Goal: Task Accomplishment & Management: Complete application form

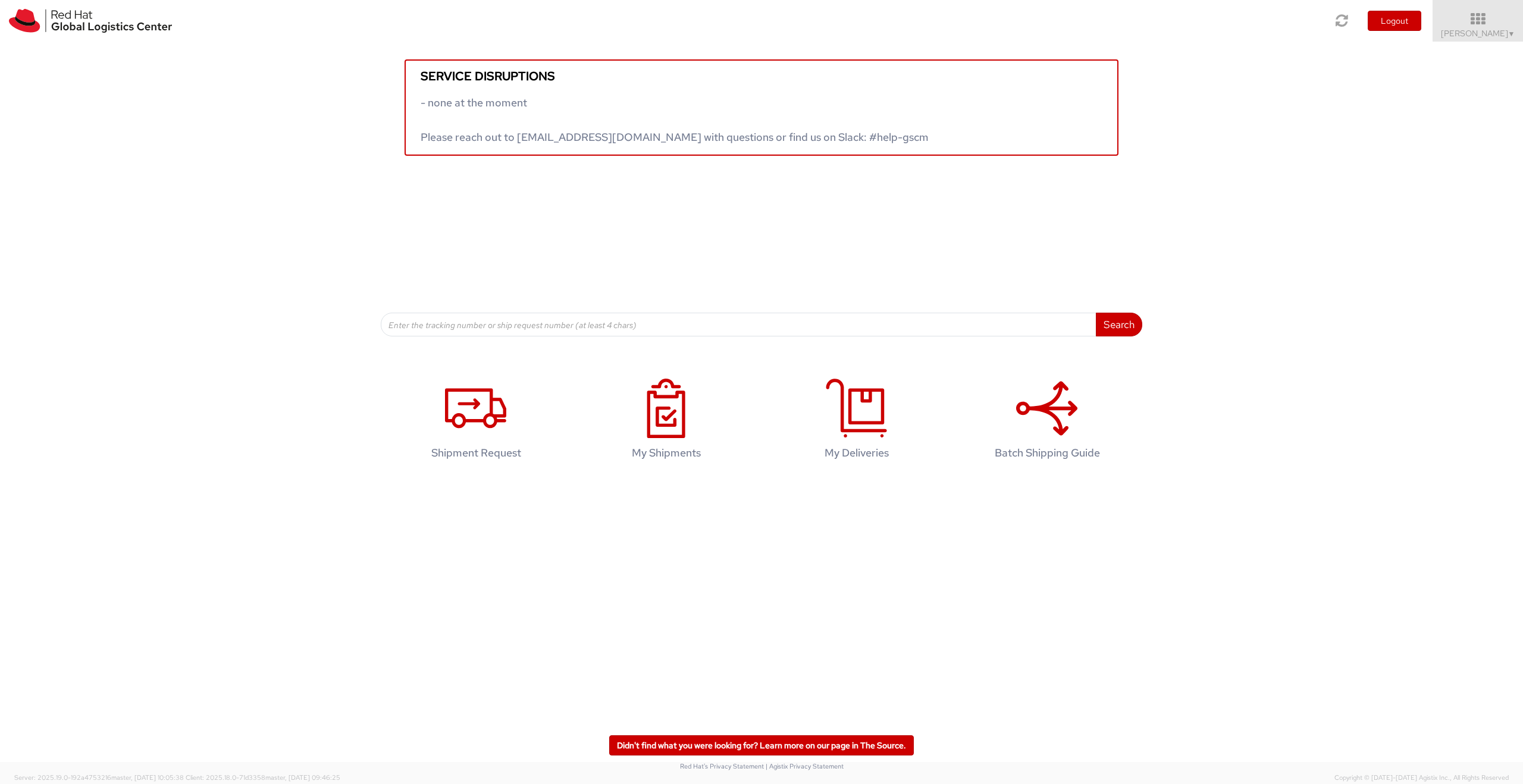
drag, startPoint x: 302, startPoint y: 257, endPoint x: 288, endPoint y: 255, distance: 14.1
click at [288, 255] on div "Service disruptions - none at the moment Please reach out to globallogistics@re…" at bounding box center [761, 189] width 1523 height 295
click at [476, 447] on h4 "Shipment Request" at bounding box center [476, 453] width 153 height 12
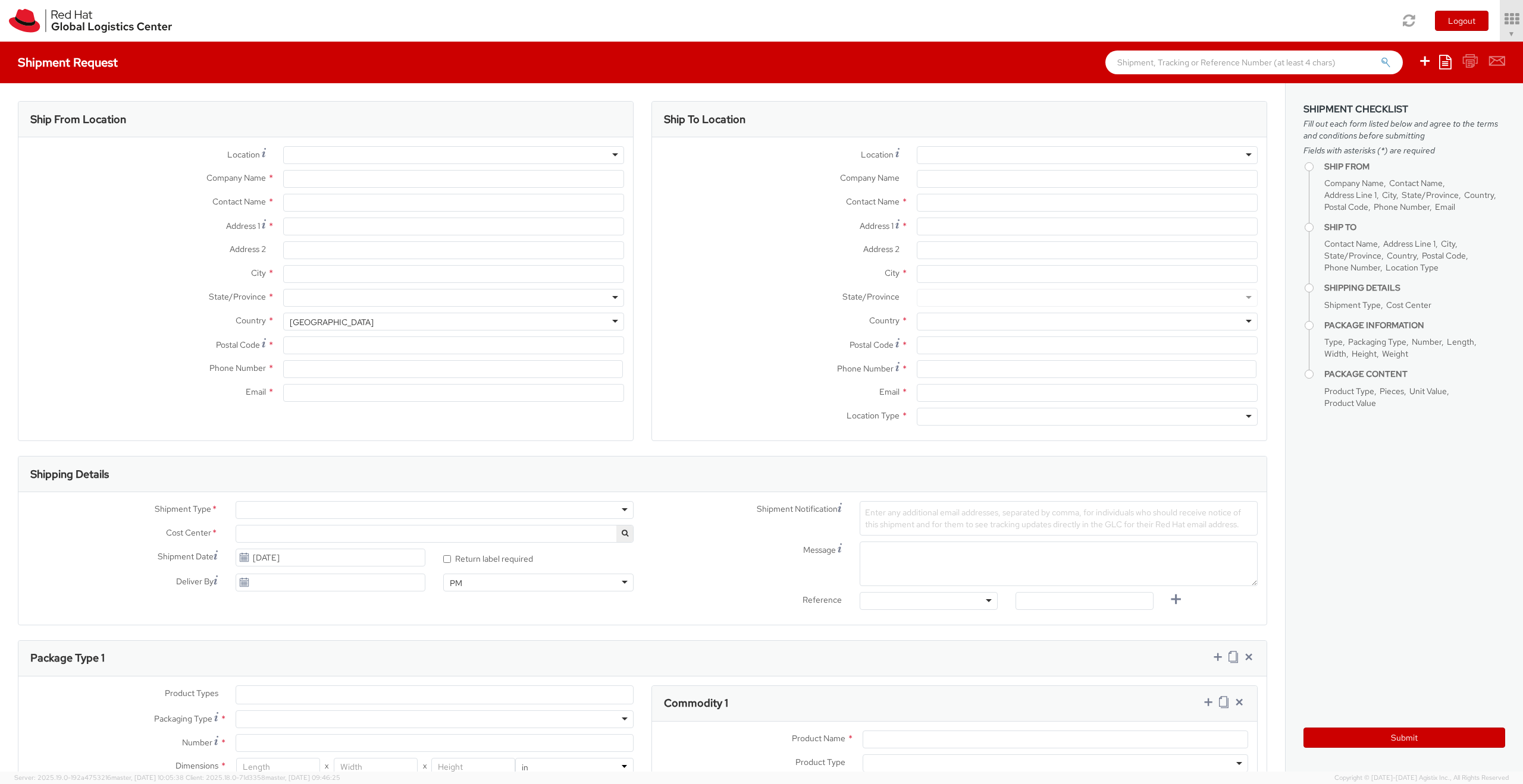
select select "715"
select select
type input "Red Hat"
type input "[PERSON_NAME]"
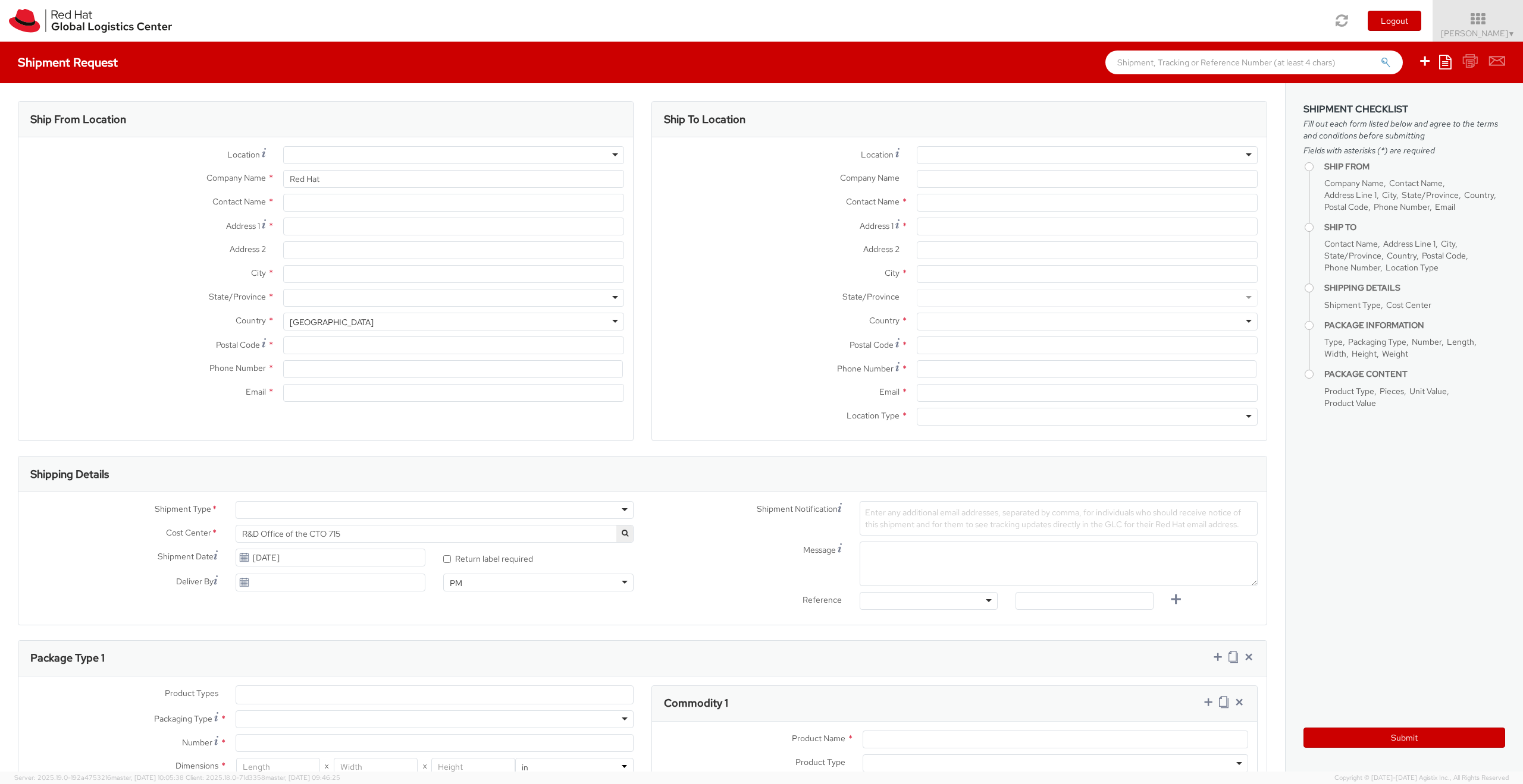
type input "[EMAIL_ADDRESS][DOMAIN_NAME]"
click at [436, 151] on div "RH - Remote" at bounding box center [454, 155] width 341 height 18
drag, startPoint x: 395, startPoint y: 157, endPoint x: 243, endPoint y: 152, distance: 152.1
click at [243, 152] on div "Location Company locations * RH - Remote RH - Remote RH - [GEOGRAPHIC_DATA] - […" at bounding box center [326, 155] width 615 height 18
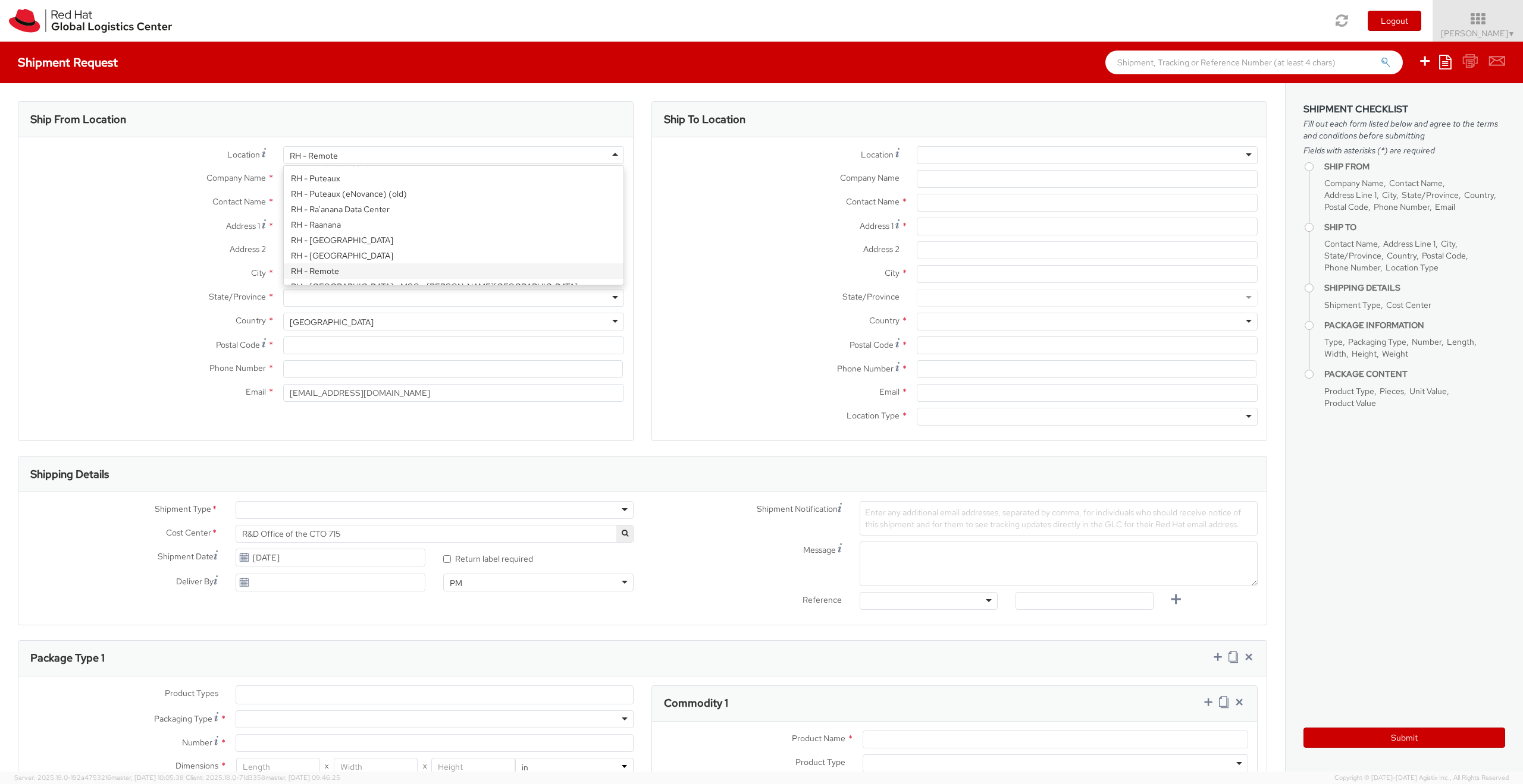
click at [505, 161] on div "RH - Remote" at bounding box center [454, 155] width 341 height 18
type input "Red Hat Inc."
type input "[STREET_ADDRESS]"
type input "4th Floor"
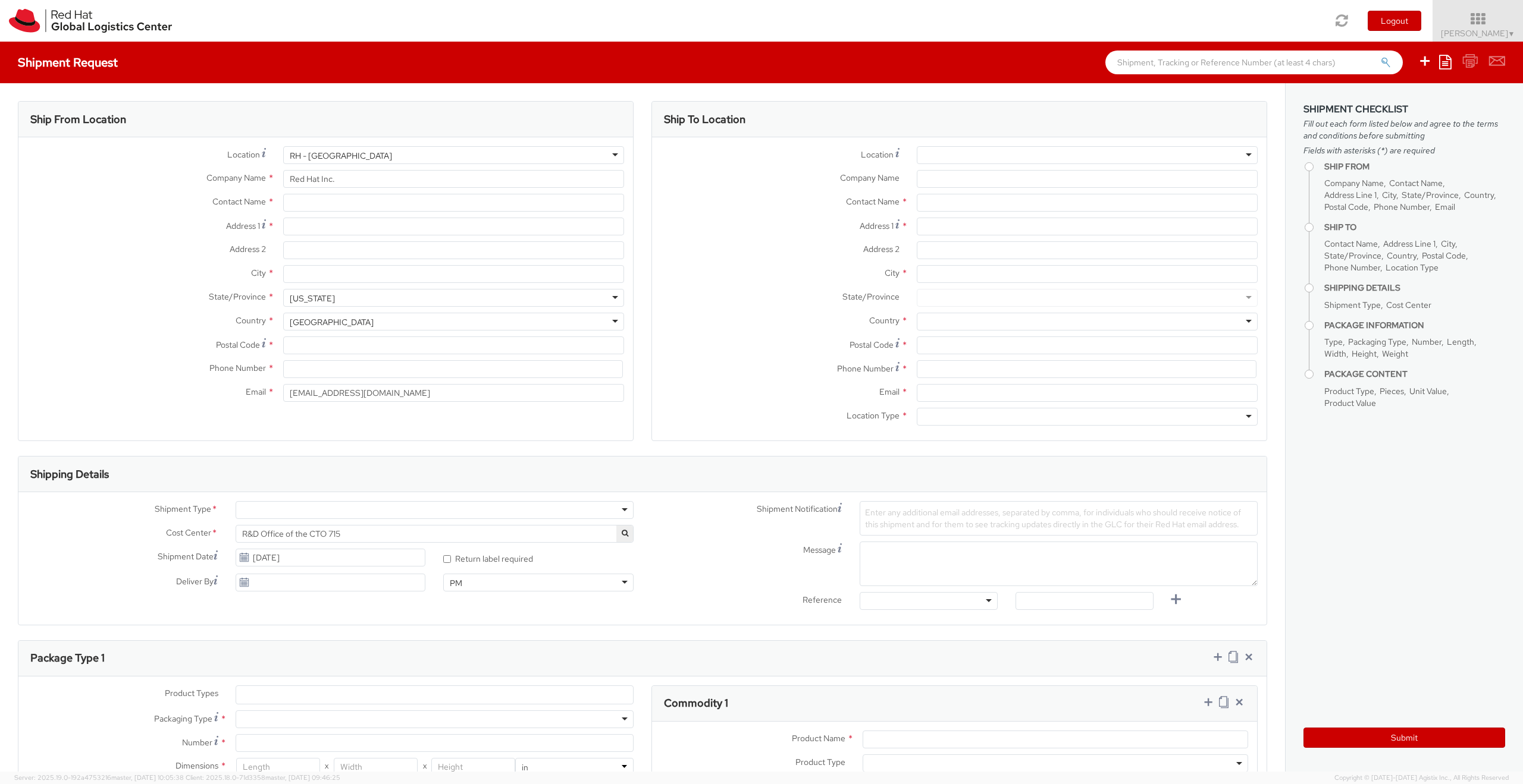
type input "[GEOGRAPHIC_DATA]"
type input "02210"
type input "[PHONE_NUMBER]"
click at [337, 203] on input "text" at bounding box center [454, 202] width 341 height 18
type input "[PERSON_NAME]"
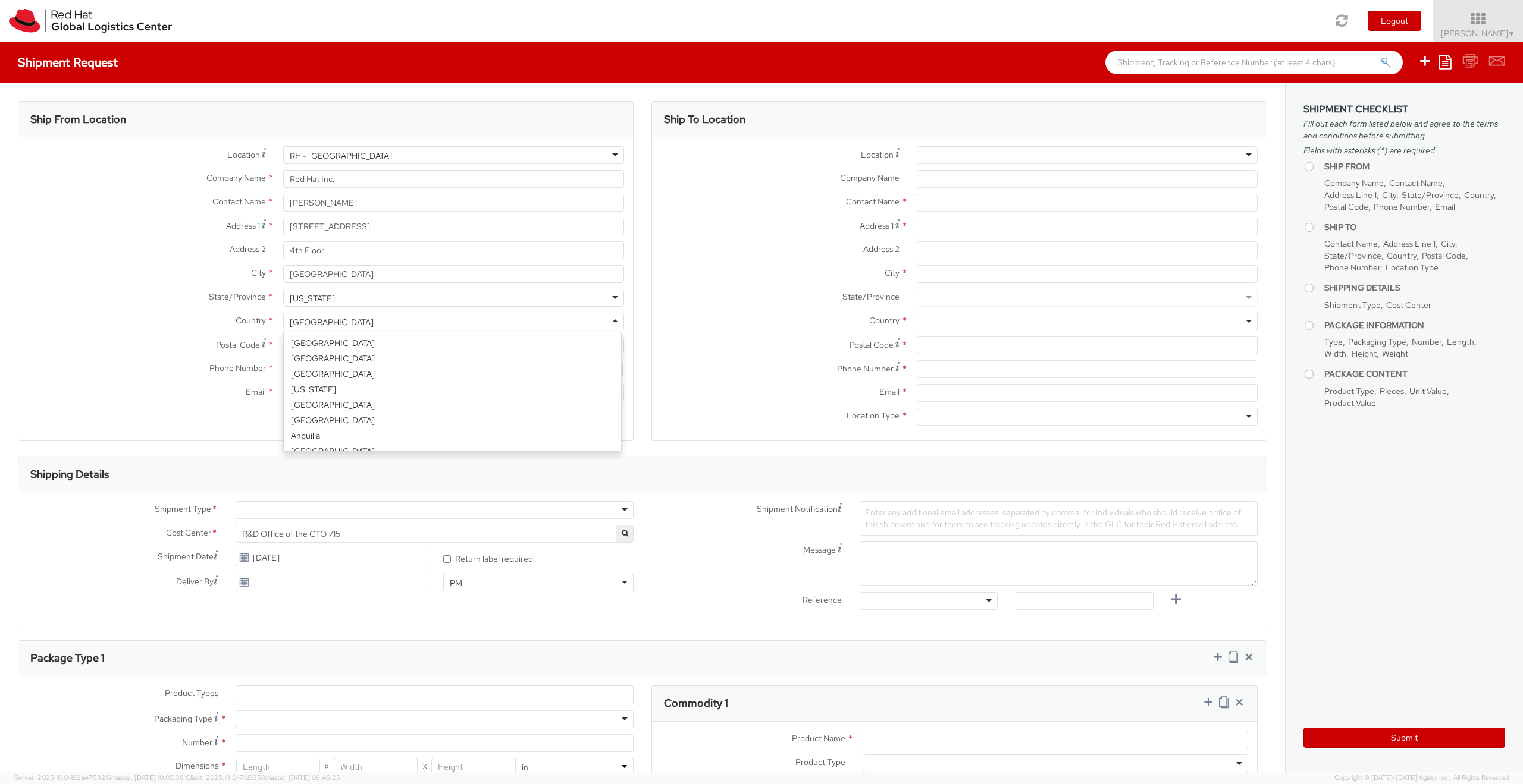
scroll to position [2997, 0]
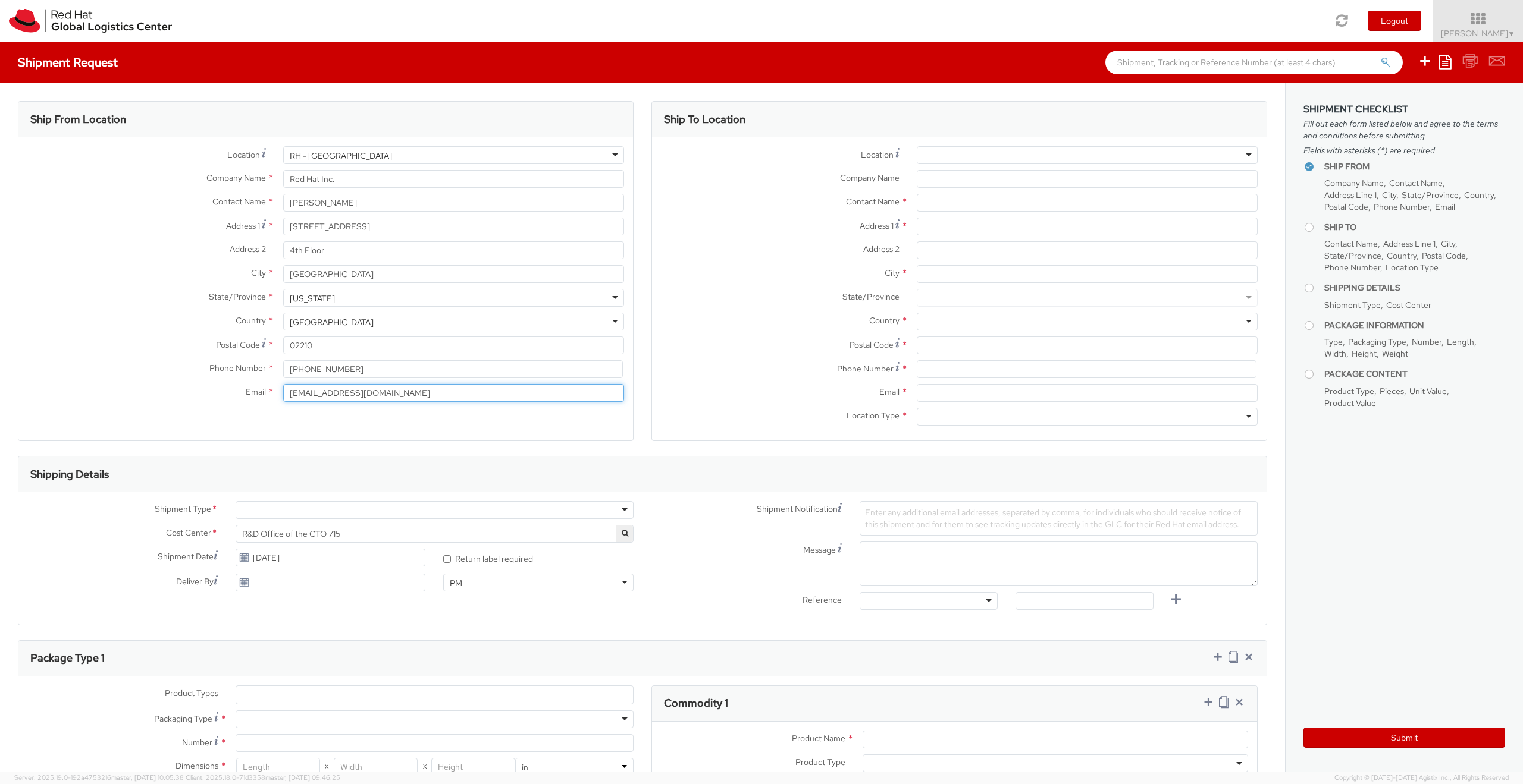
type input "[EMAIL_ADDRESS][DOMAIN_NAME]"
click at [947, 152] on div at bounding box center [1087, 155] width 341 height 18
click at [452, 33] on div "Toggle navigation Logout [PERSON_NAME] ▼ Home Shipment Request My Shipments My …" at bounding box center [761, 21] width 1523 height 42
click at [997, 159] on div at bounding box center [1087, 155] width 341 height 18
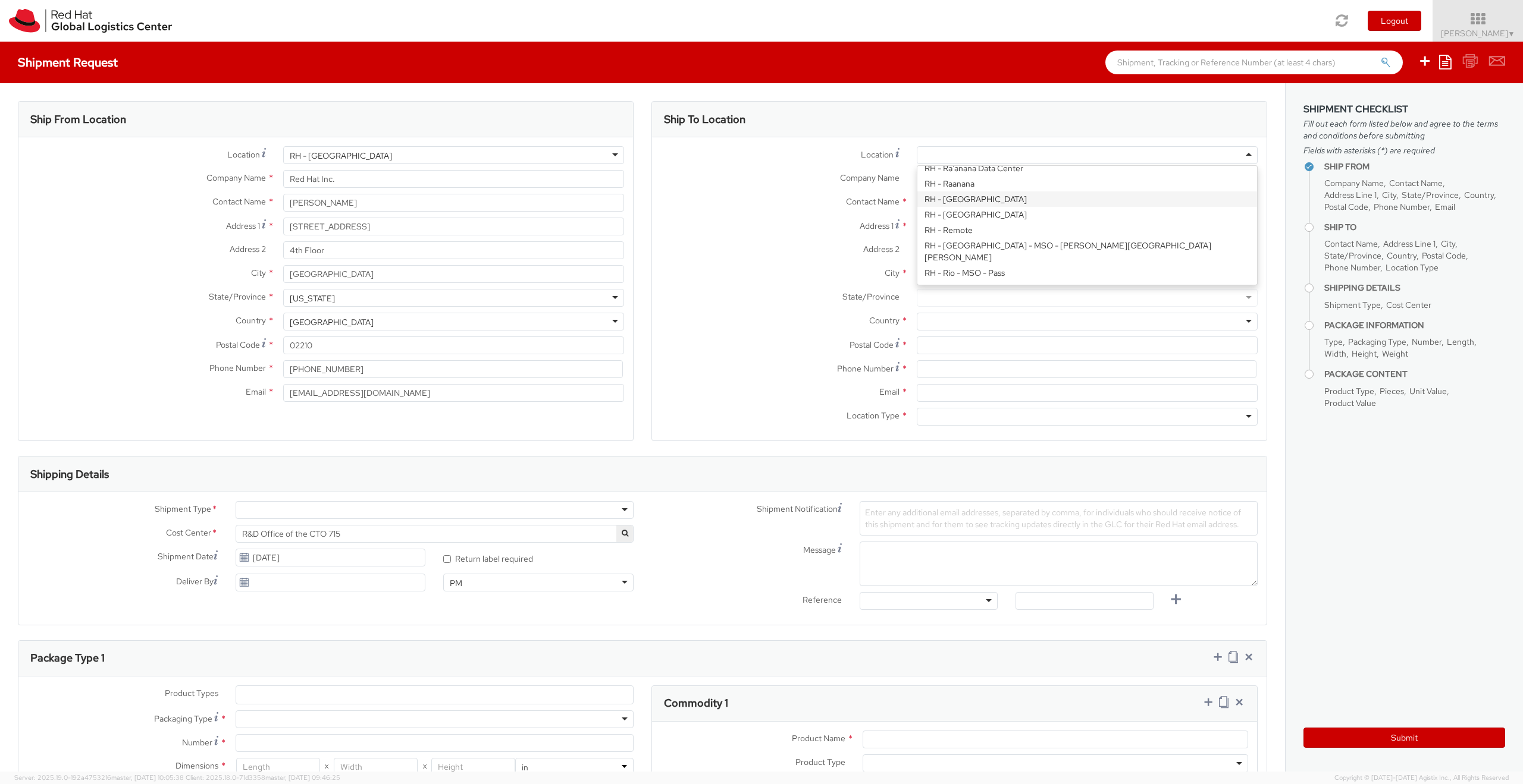
type input "Red Hat, Inc."
type input "[STREET_ADDRESS]"
type input "RALEIGH"
type input "27601"
type input "[PHONE_NUMBER]"
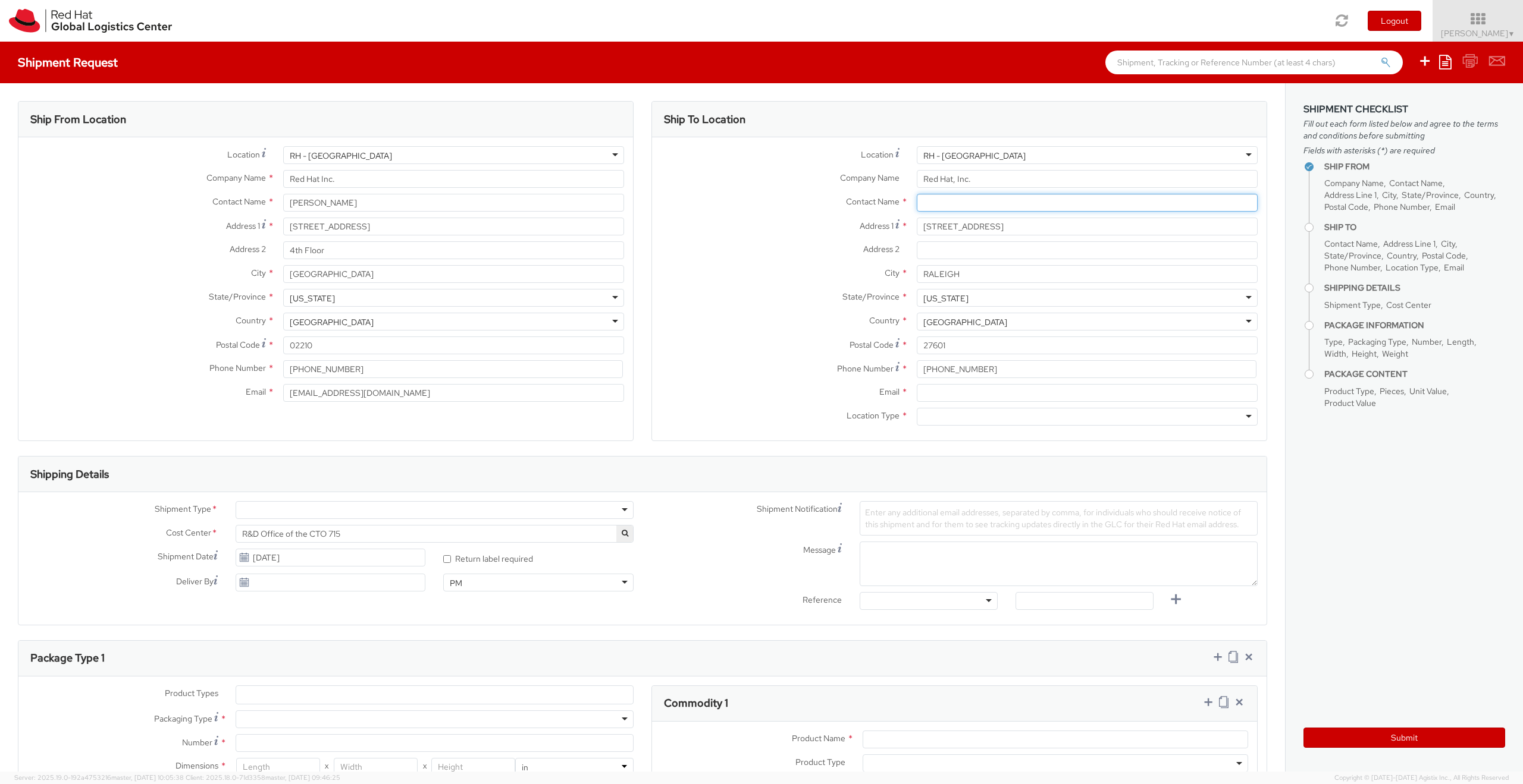
click at [980, 196] on input "text" at bounding box center [1087, 202] width 341 height 18
paste input "[PERSON_NAME]"
type input "[PERSON_NAME]"
click at [943, 249] on div "Red Hat, Inc. - ( [PERSON_NAME] ) [STREET_ADDRESS]" at bounding box center [1087, 243] width 340 height 18
type input "[EMAIL_ADDRESS][DOMAIN_NAME]"
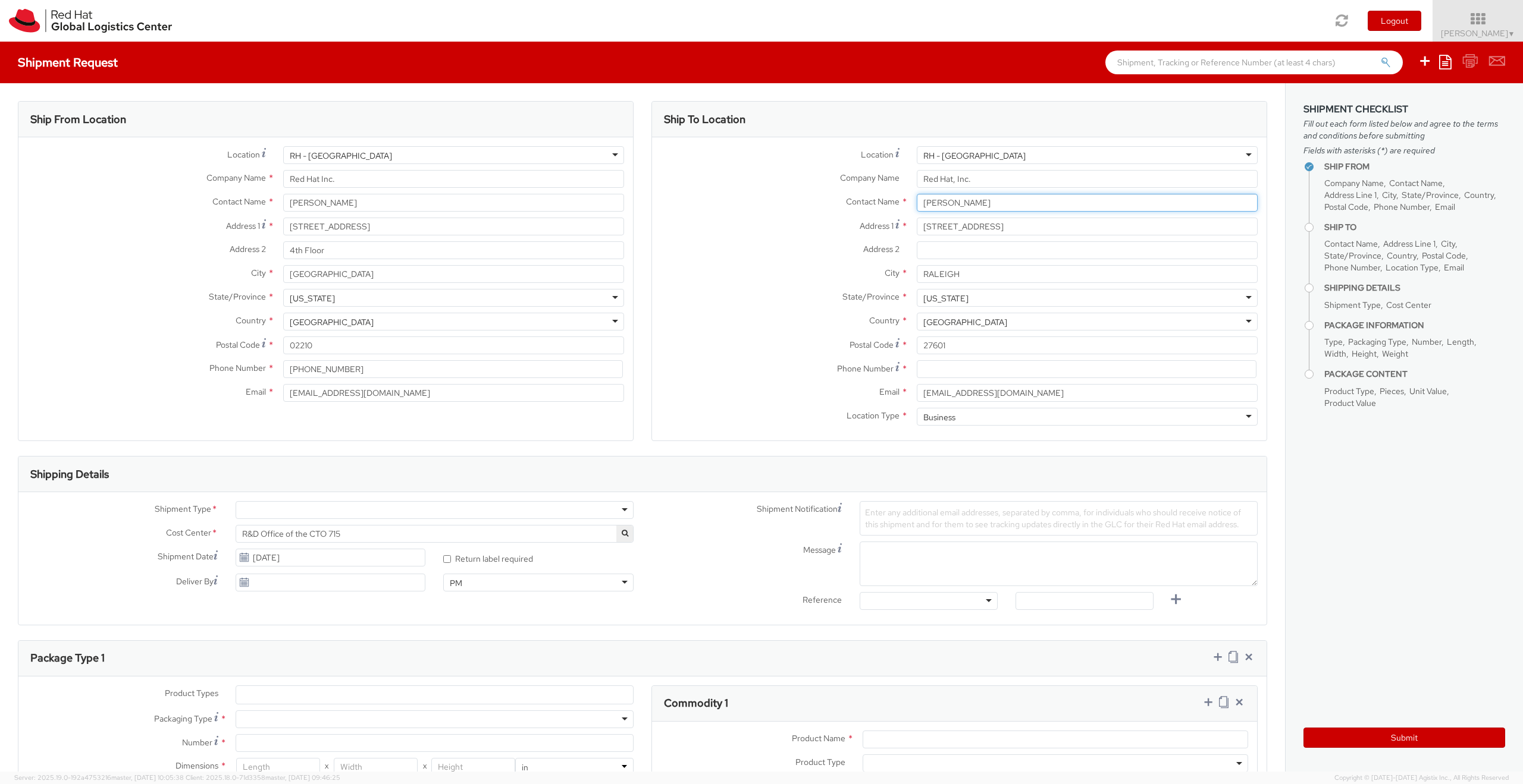
type input "[PERSON_NAME]"
click at [972, 376] on input at bounding box center [1086, 369] width 340 height 18
paste input "[PHONE_NUMBER]"
type input "[PHONE_NUMBER]"
click at [760, 421] on label "Location Type *" at bounding box center [780, 415] width 256 height 16
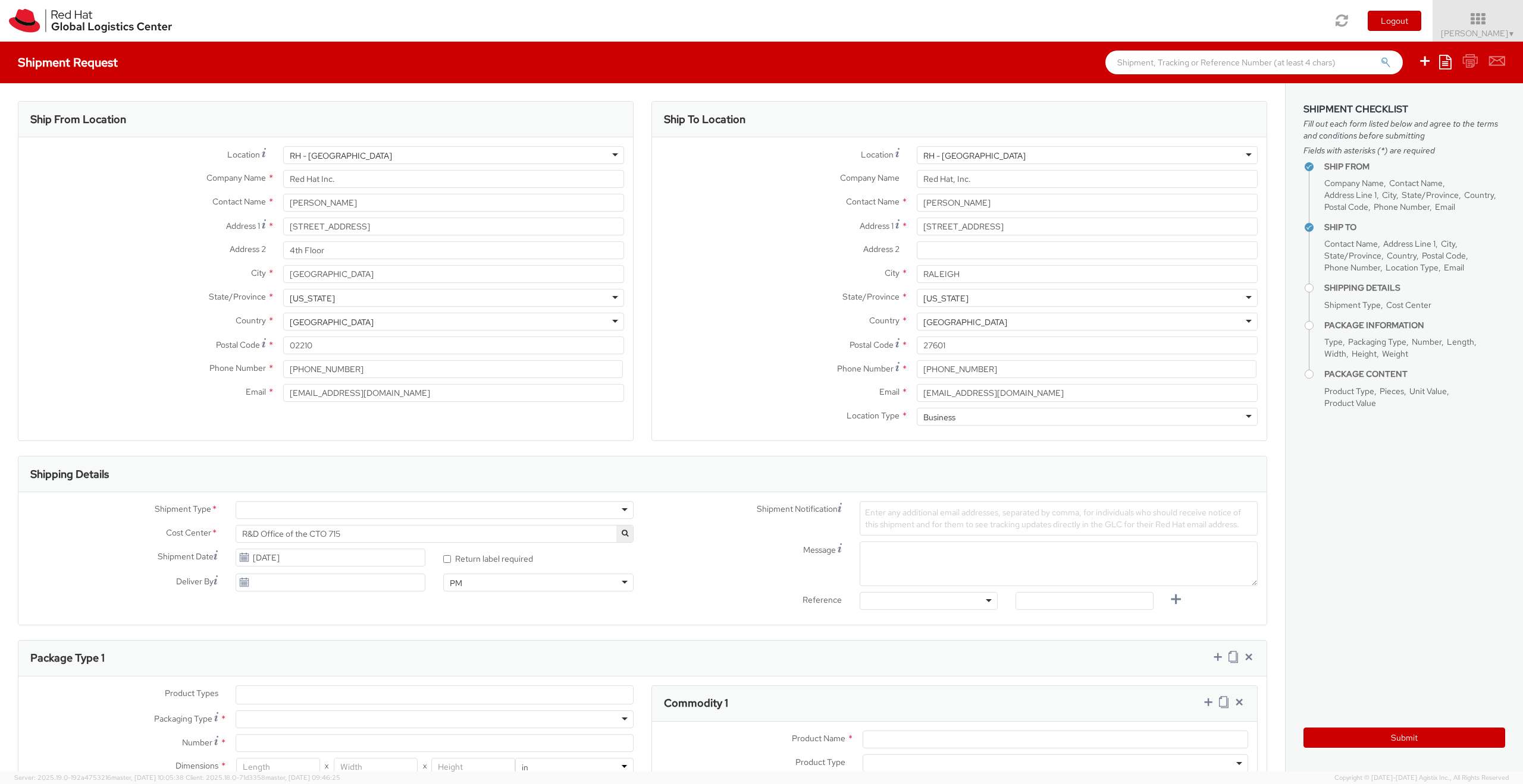
click at [343, 506] on div at bounding box center [434, 510] width 398 height 18
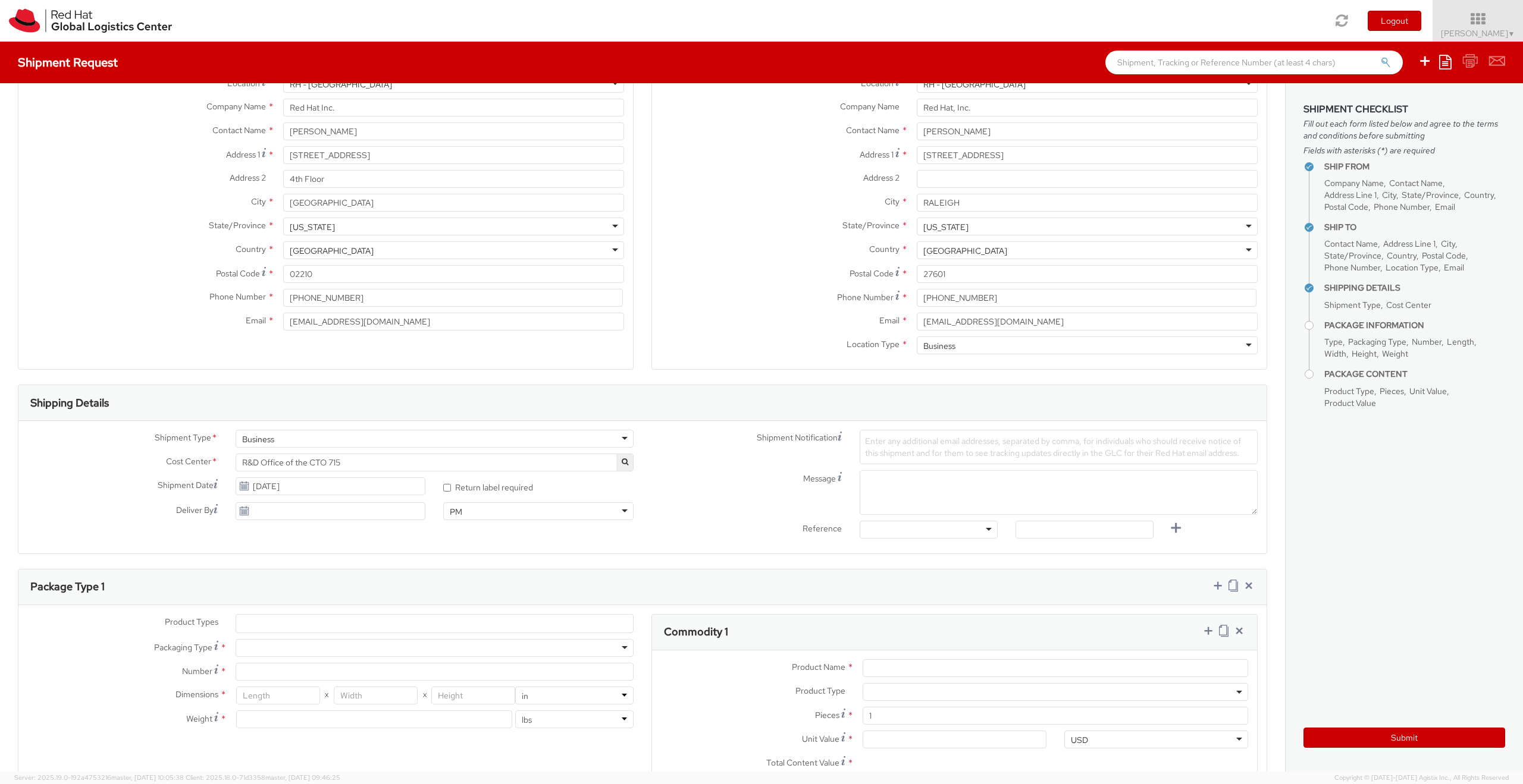
click at [525, 621] on ul at bounding box center [435, 624] width 397 height 18
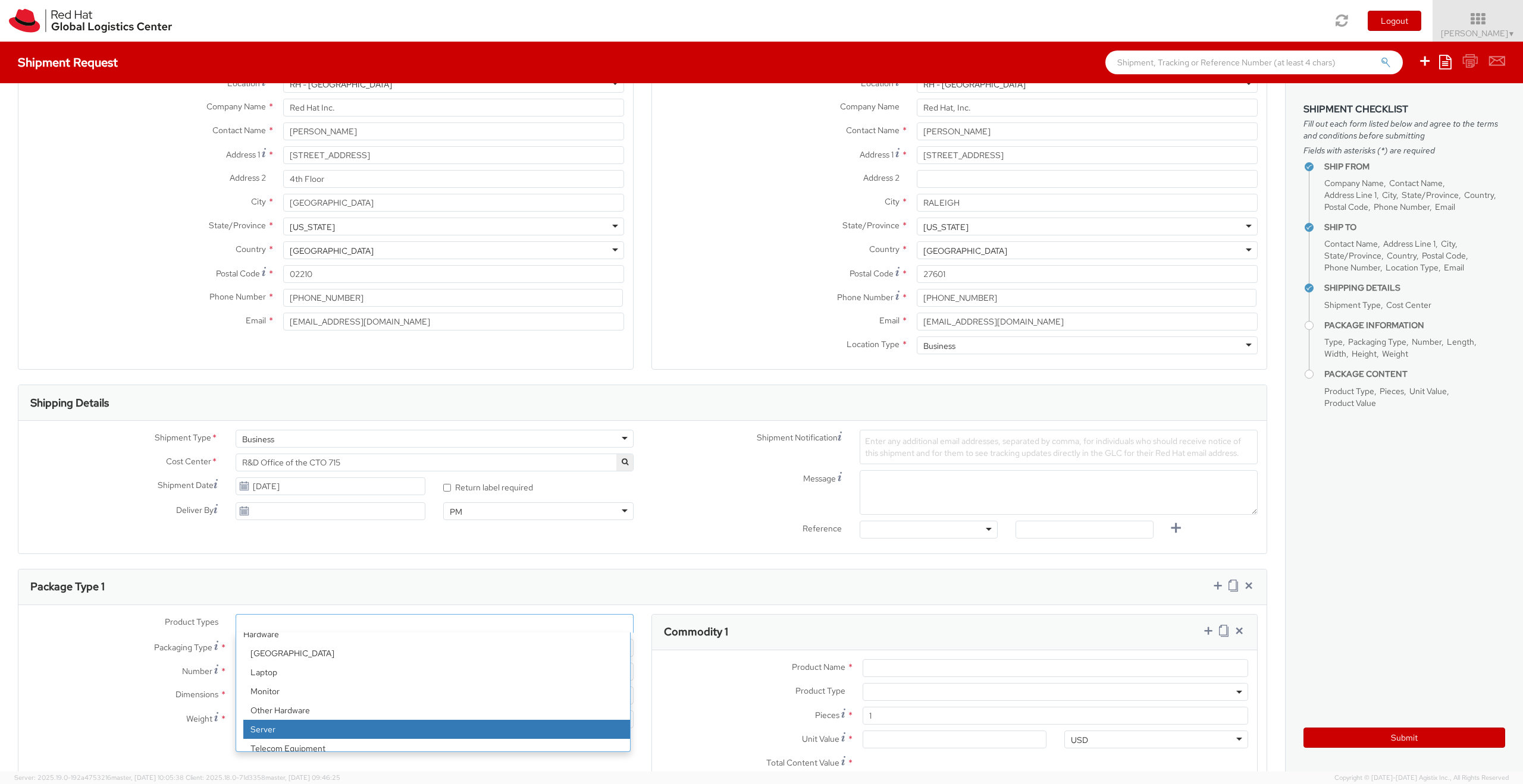
scroll to position [0, 0]
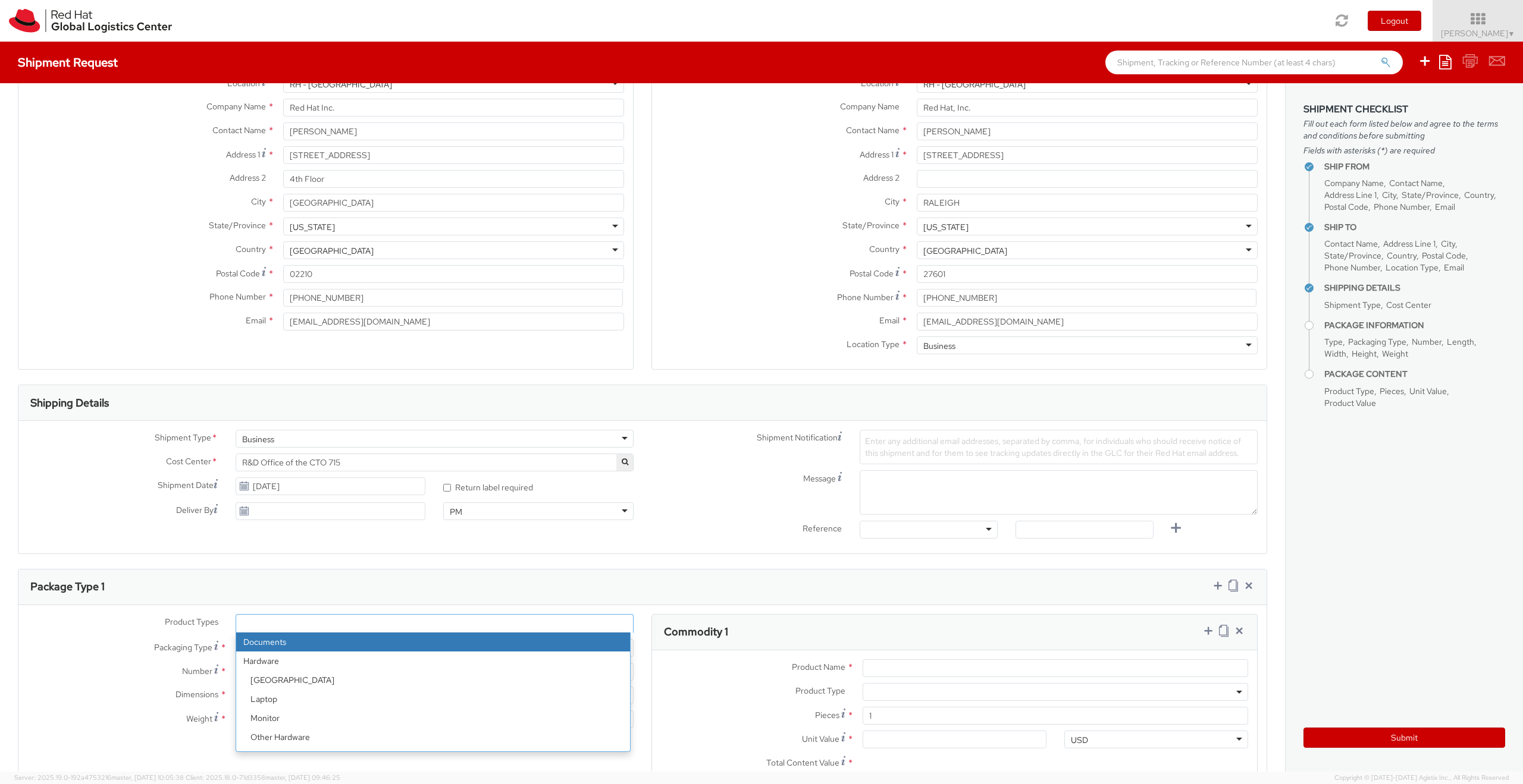
select select "DOCUMENT"
type input "Documents"
select select "DOCUMENT"
type input "1.00"
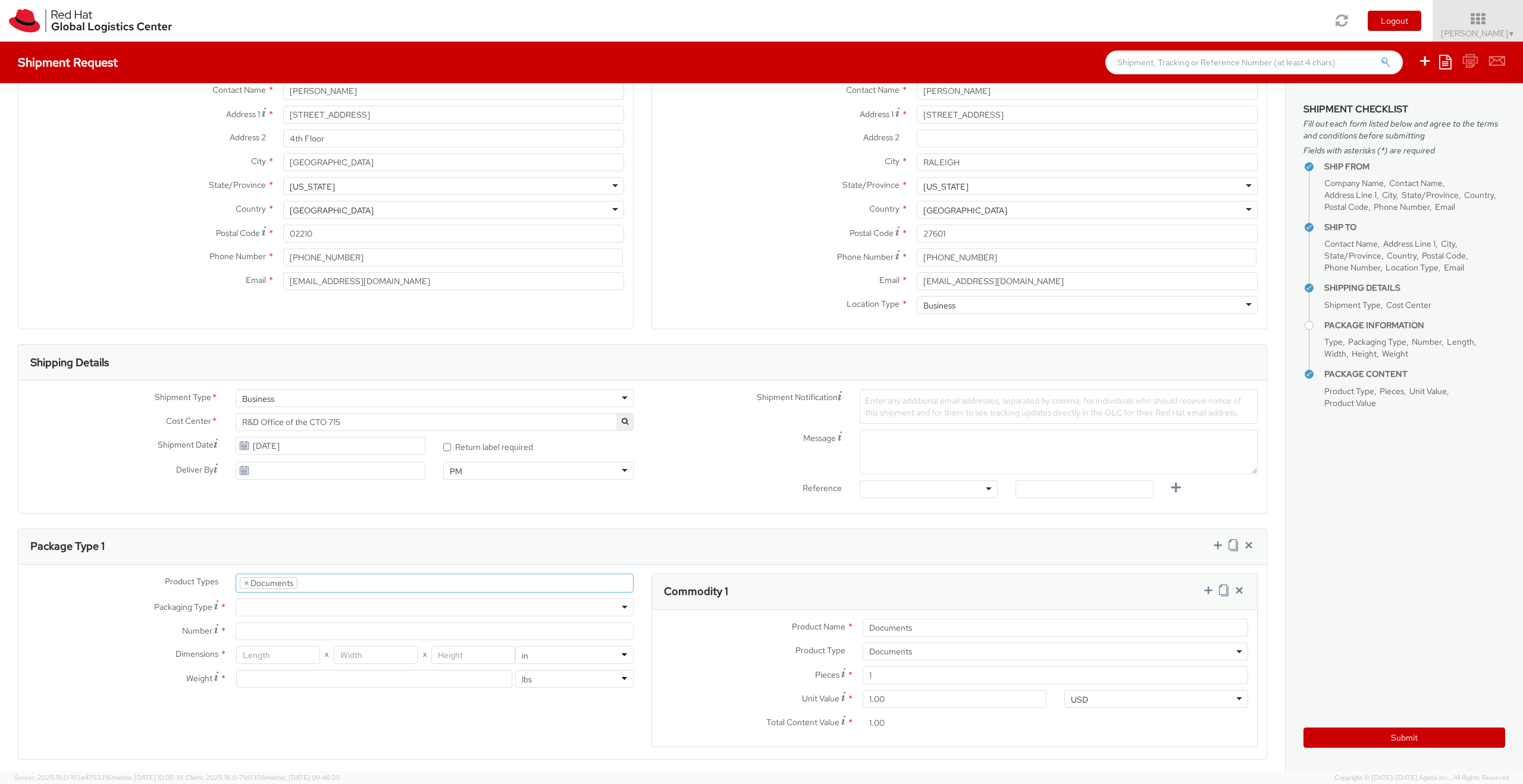
scroll to position [143, 0]
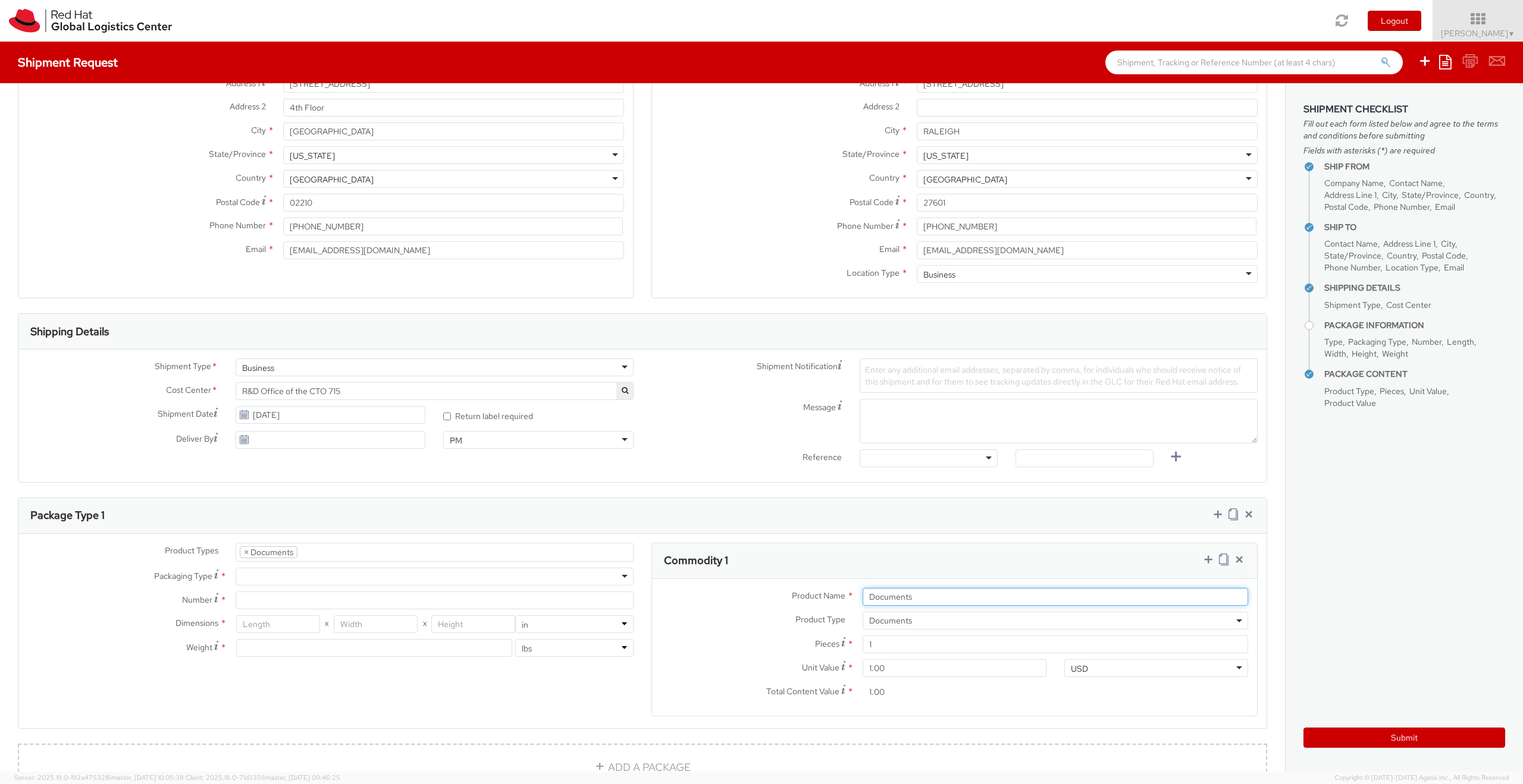
click at [924, 597] on input "Documents" at bounding box center [1055, 597] width 385 height 18
drag, startPoint x: 923, startPoint y: 620, endPoint x: 930, endPoint y: 620, distance: 7.0
click at [923, 620] on span "Documents" at bounding box center [1055, 621] width 372 height 11
click at [273, 573] on div at bounding box center [434, 577] width 398 height 18
click at [215, 574] on use at bounding box center [216, 574] width 4 height 9
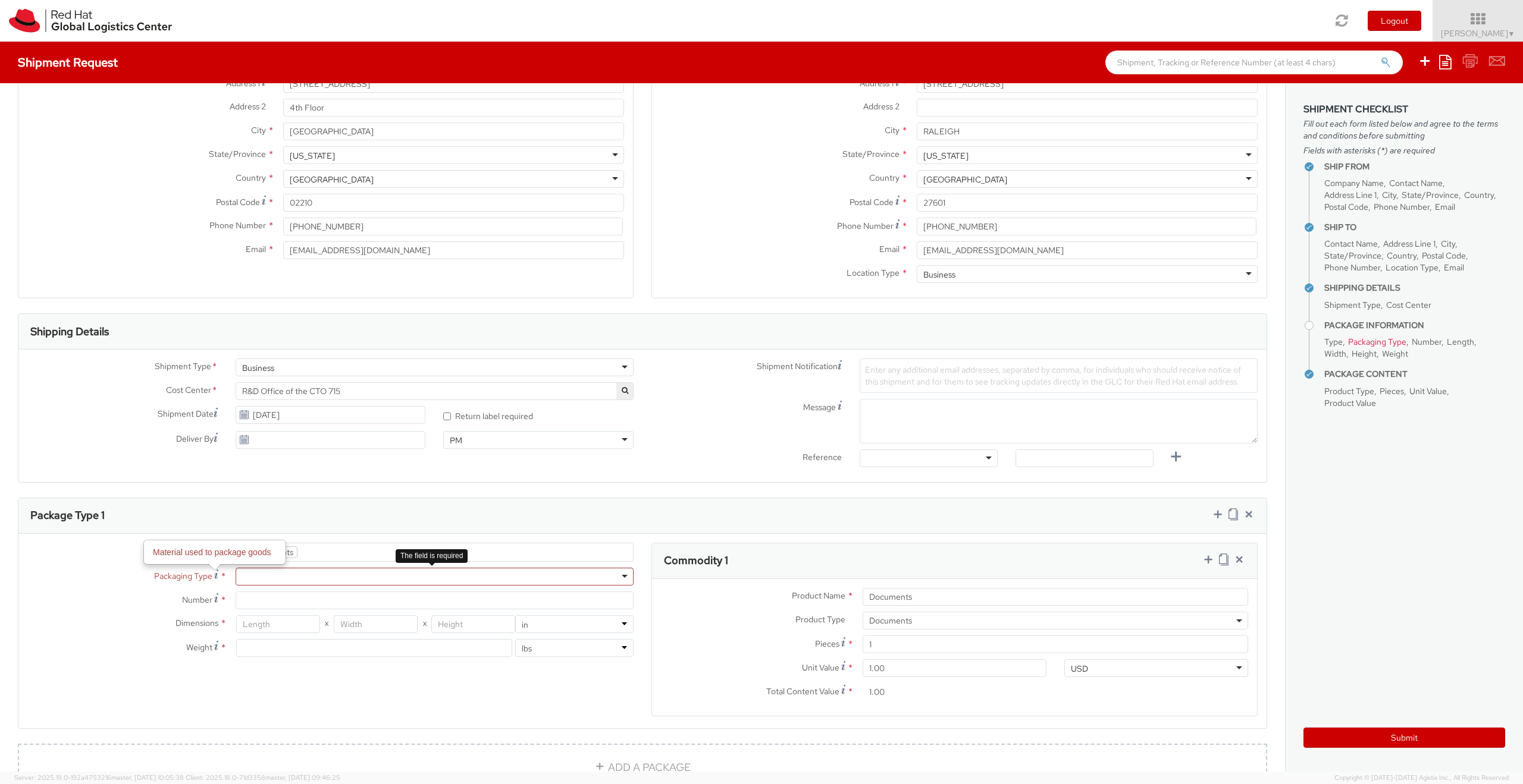
click at [281, 572] on div at bounding box center [434, 577] width 398 height 18
type input "1"
type input "9.5"
type input "12.5"
type input "0.25"
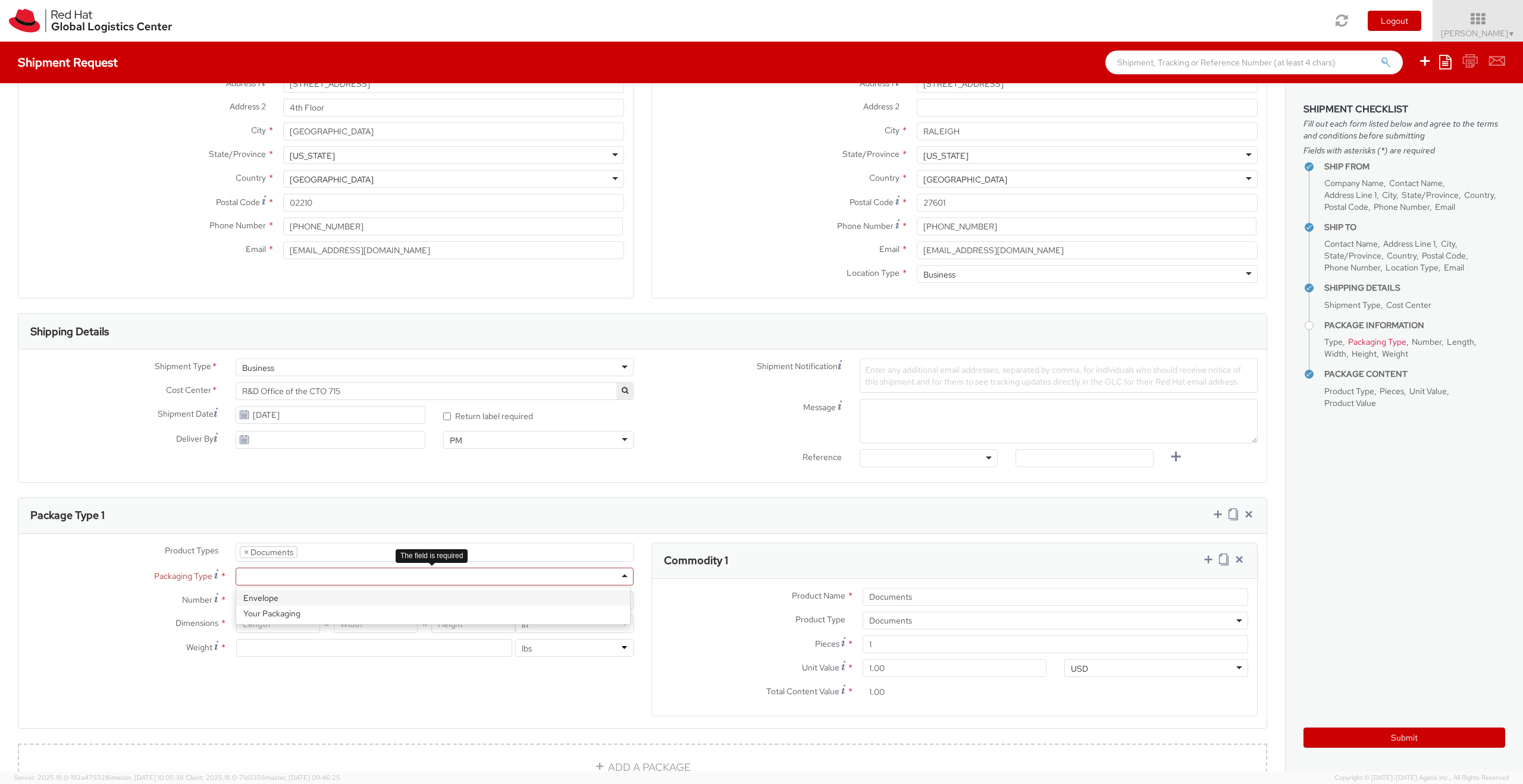
type input "1"
click at [894, 375] on span "Enter any additional email addresses, separated by comma, for individuals who s…" at bounding box center [1053, 376] width 376 height 23
paste input "[EMAIL_ADDRESS][DOMAIN_NAME]"
type input "[EMAIL_ADDRESS][DOMAIN_NAME]"
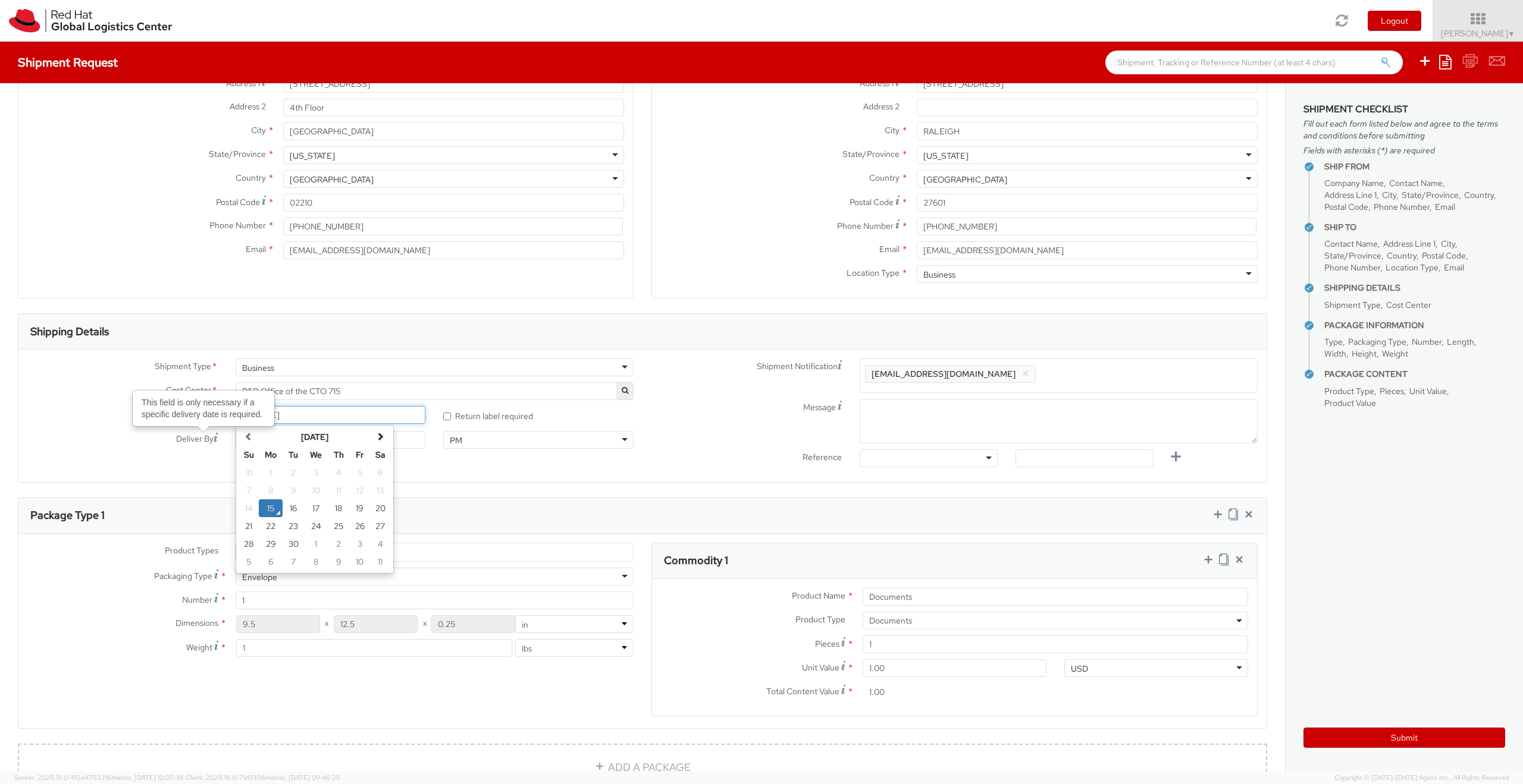
click at [305, 415] on input "[DATE]" at bounding box center [331, 415] width 190 height 18
click at [111, 404] on div "Cost Center * R&D Office of the CTO 715 R&D Office of the CTO 715" at bounding box center [331, 394] width 624 height 24
click at [478, 443] on div "PM" at bounding box center [538, 440] width 190 height 18
click at [419, 454] on div "Deliver By" at bounding box center [227, 443] width 416 height 24
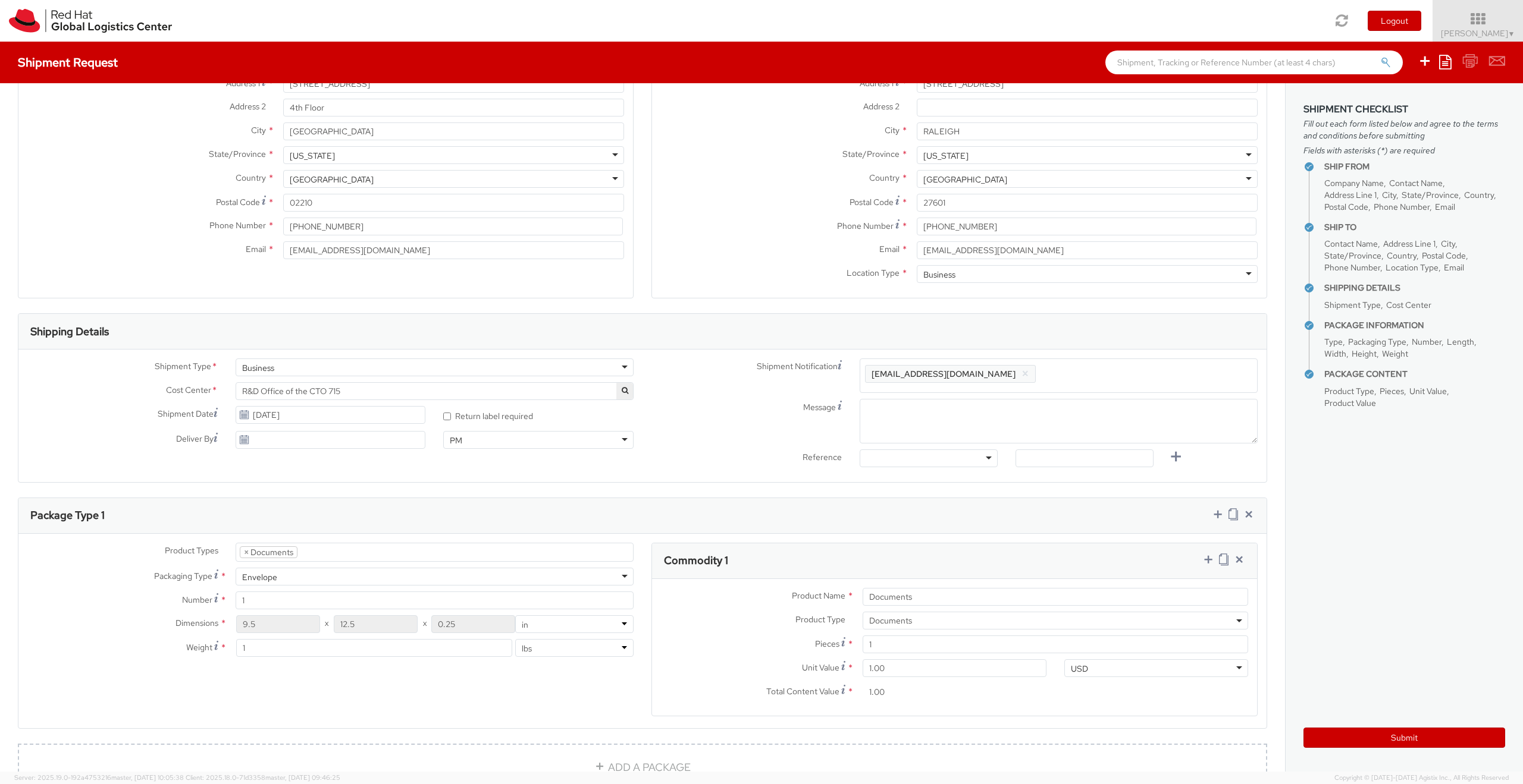
click at [604, 394] on span "R&D Office of the CTO 715" at bounding box center [435, 391] width 385 height 11
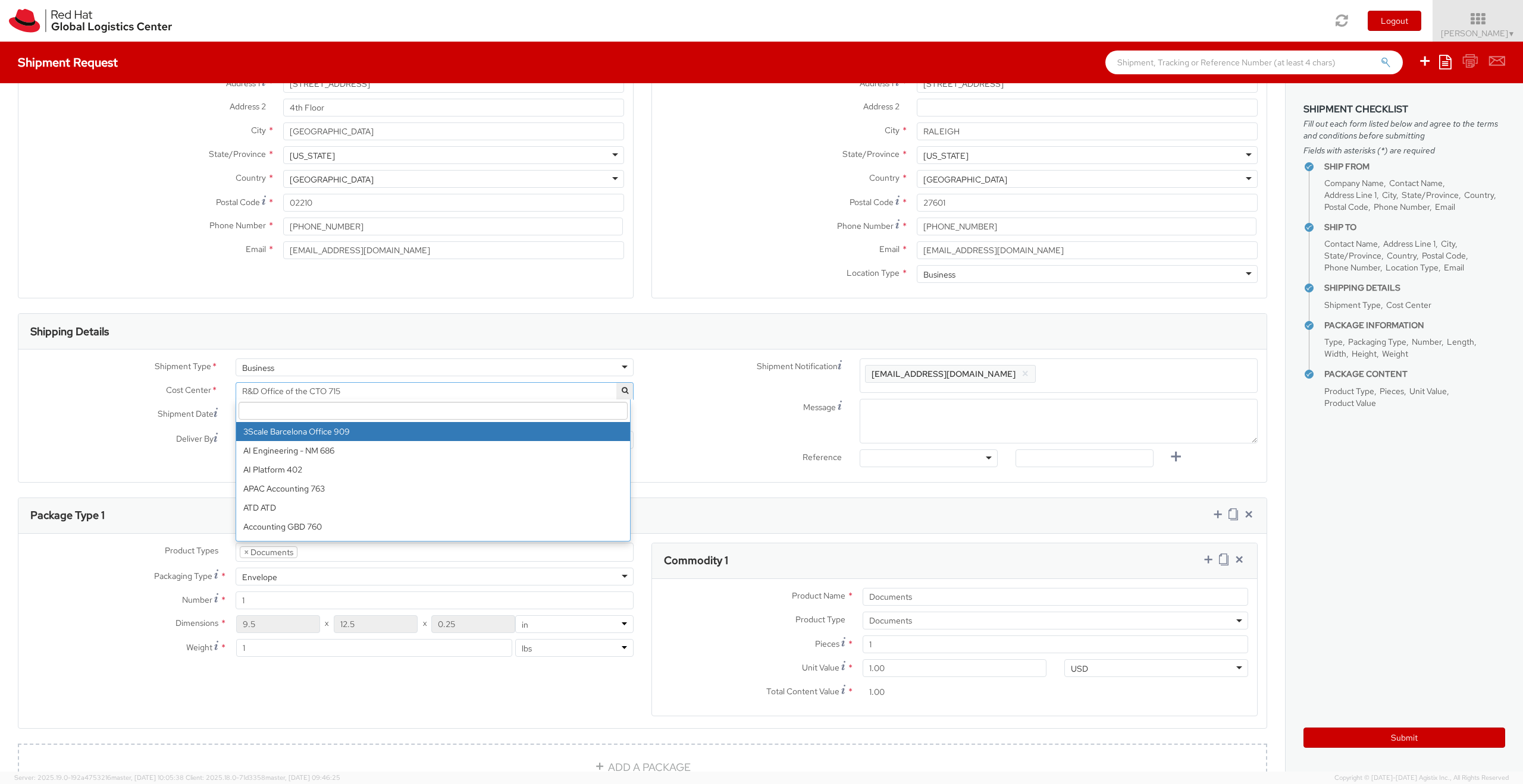
click at [293, 413] on input "search" at bounding box center [433, 411] width 389 height 18
paste input "14068"
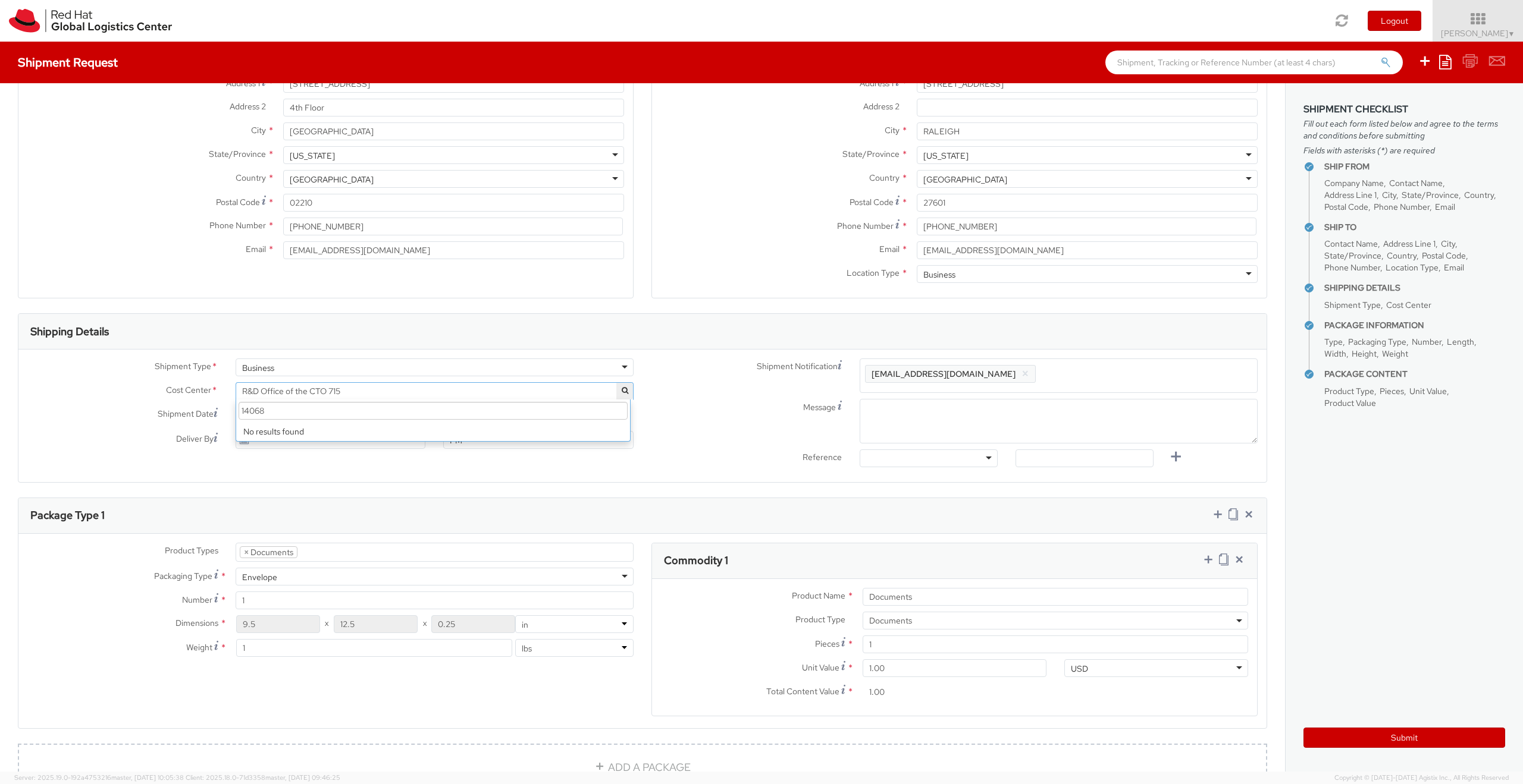
drag, startPoint x: 301, startPoint y: 407, endPoint x: 229, endPoint y: 408, distance: 72.0
click at [229, 408] on div "Shipment Type * Business Business Batch Business Personal Cost Center * R&D Off…" at bounding box center [331, 406] width 624 height 96
paste input "EMEA.ENG OSPO.70"
drag, startPoint x: 307, startPoint y: 412, endPoint x: 407, endPoint y: 406, distance: 100.2
click at [407, 409] on input "EMEA.ENG OSPO.708" at bounding box center [433, 411] width 389 height 18
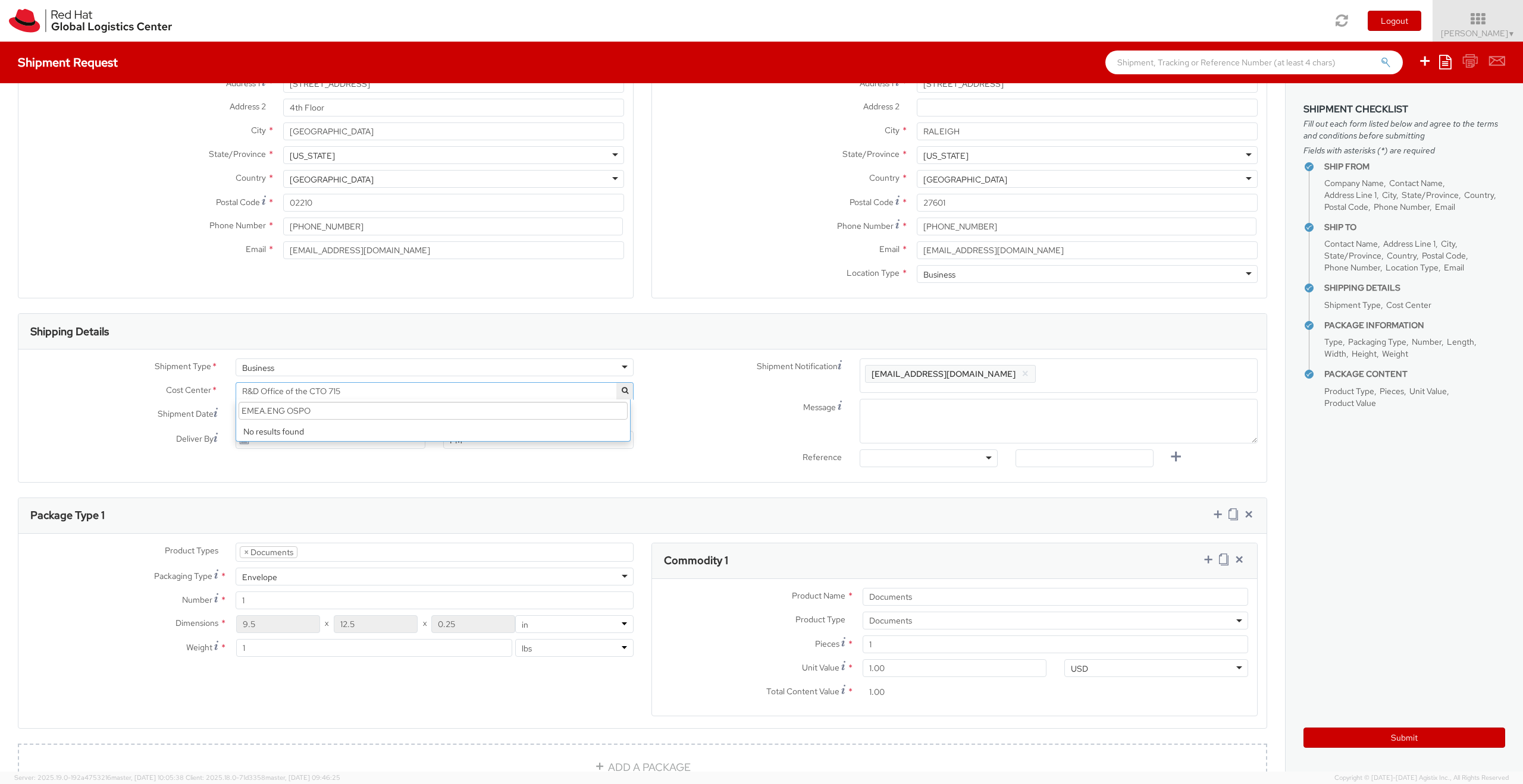
drag, startPoint x: 283, startPoint y: 413, endPoint x: 450, endPoint y: 419, distance: 167.1
click at [450, 419] on input "EMEA.ENG OSPO" at bounding box center [433, 411] width 389 height 18
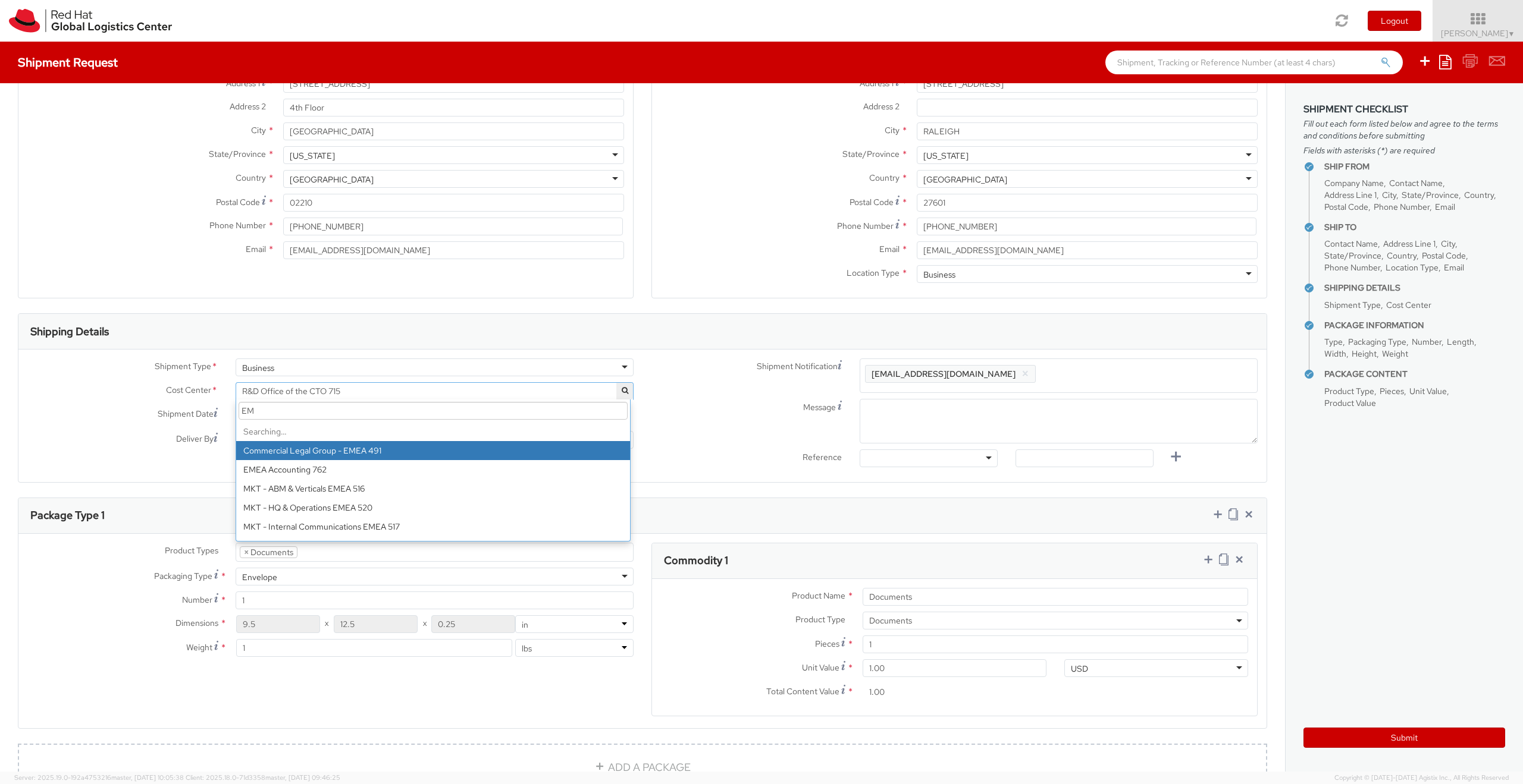
type input "E"
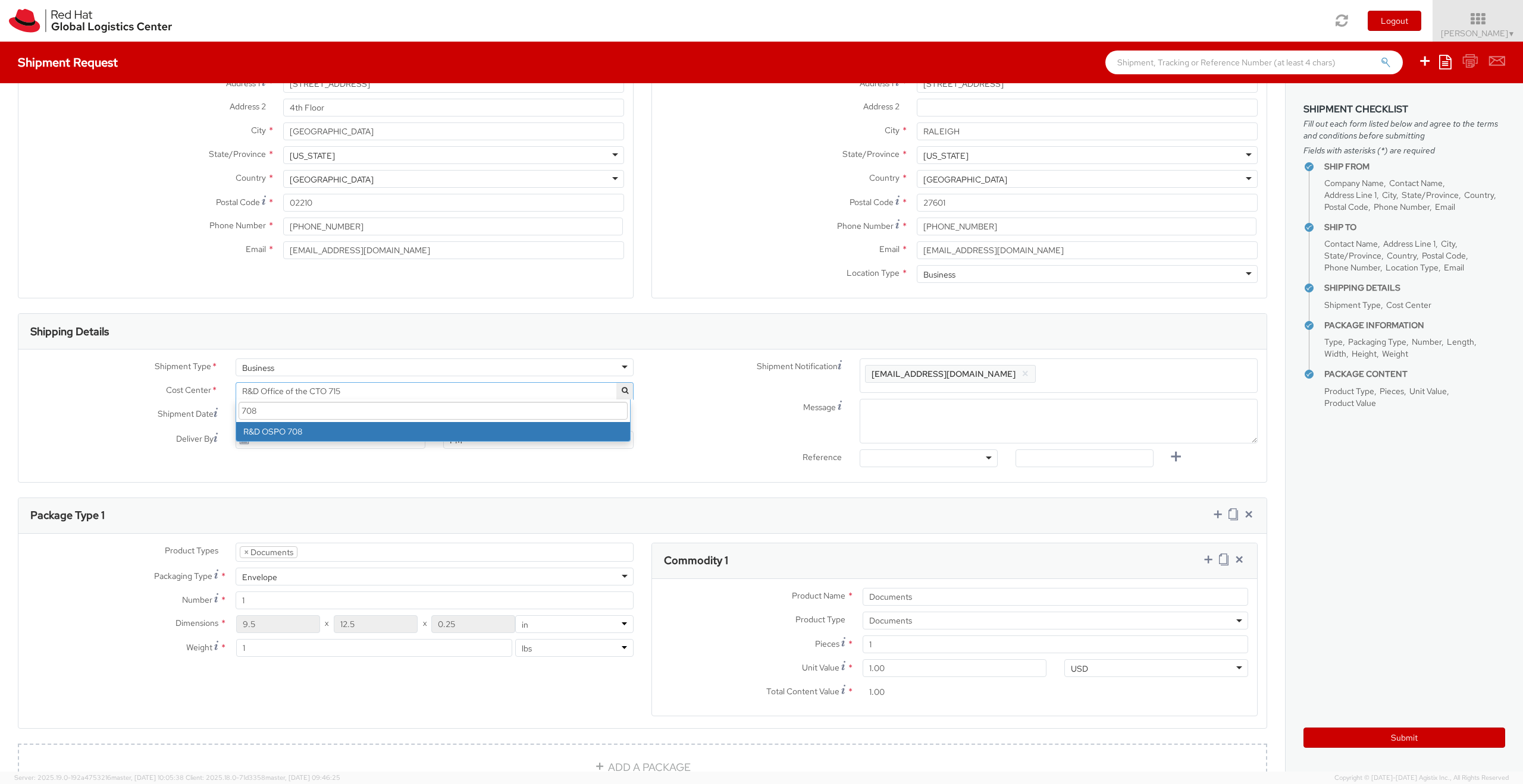
type input "708"
select select "708"
click at [979, 465] on div at bounding box center [929, 458] width 138 height 18
click at [1112, 457] on input "text" at bounding box center [1085, 458] width 138 height 18
click at [693, 432] on div "Message" at bounding box center [955, 421] width 624 height 44
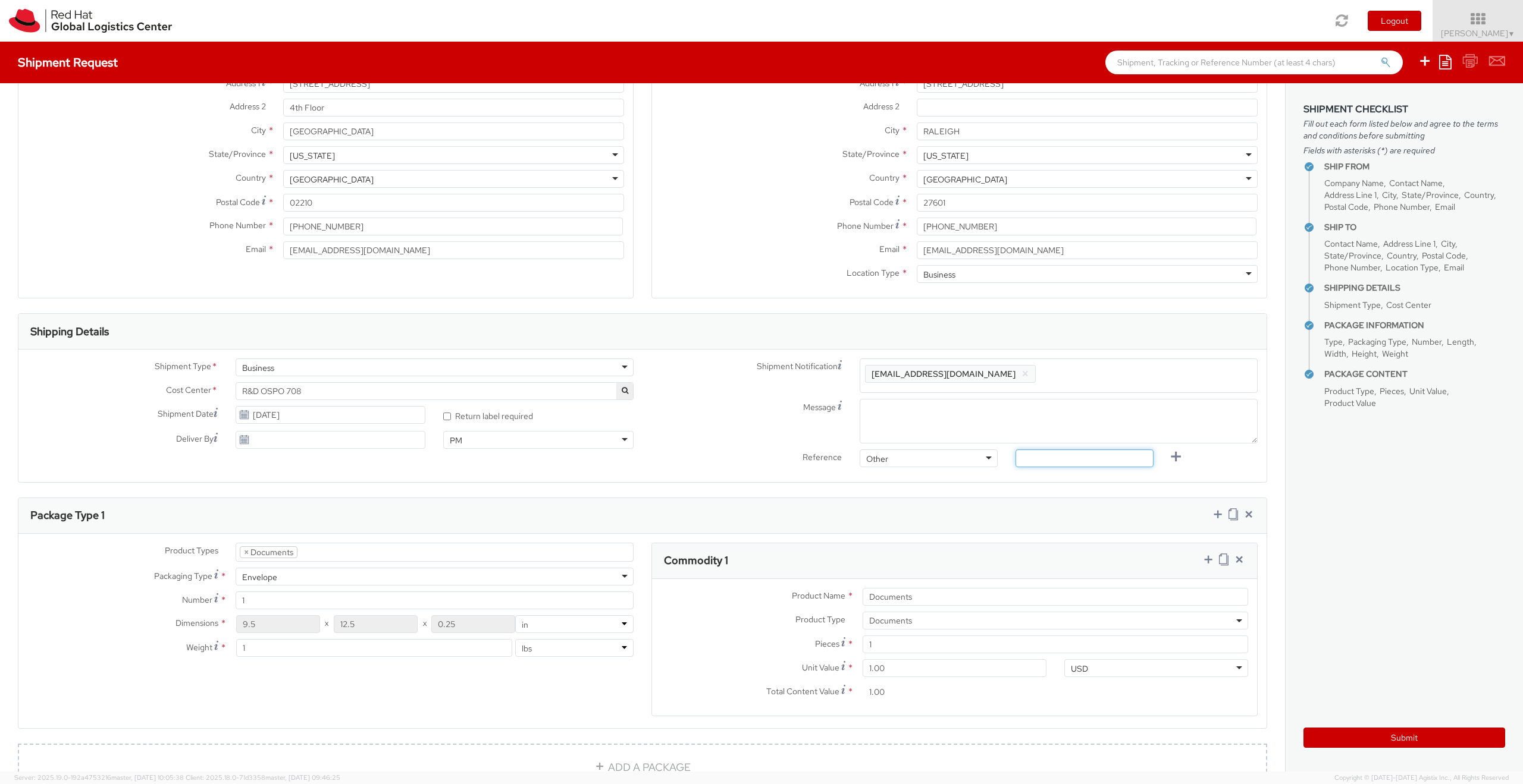
click at [1047, 458] on input "text" at bounding box center [1085, 458] width 138 height 18
type input "Conference Merch"
click at [915, 589] on input "Documents" at bounding box center [1055, 597] width 385 height 18
click at [917, 594] on input "Documents" at bounding box center [1055, 597] width 385 height 18
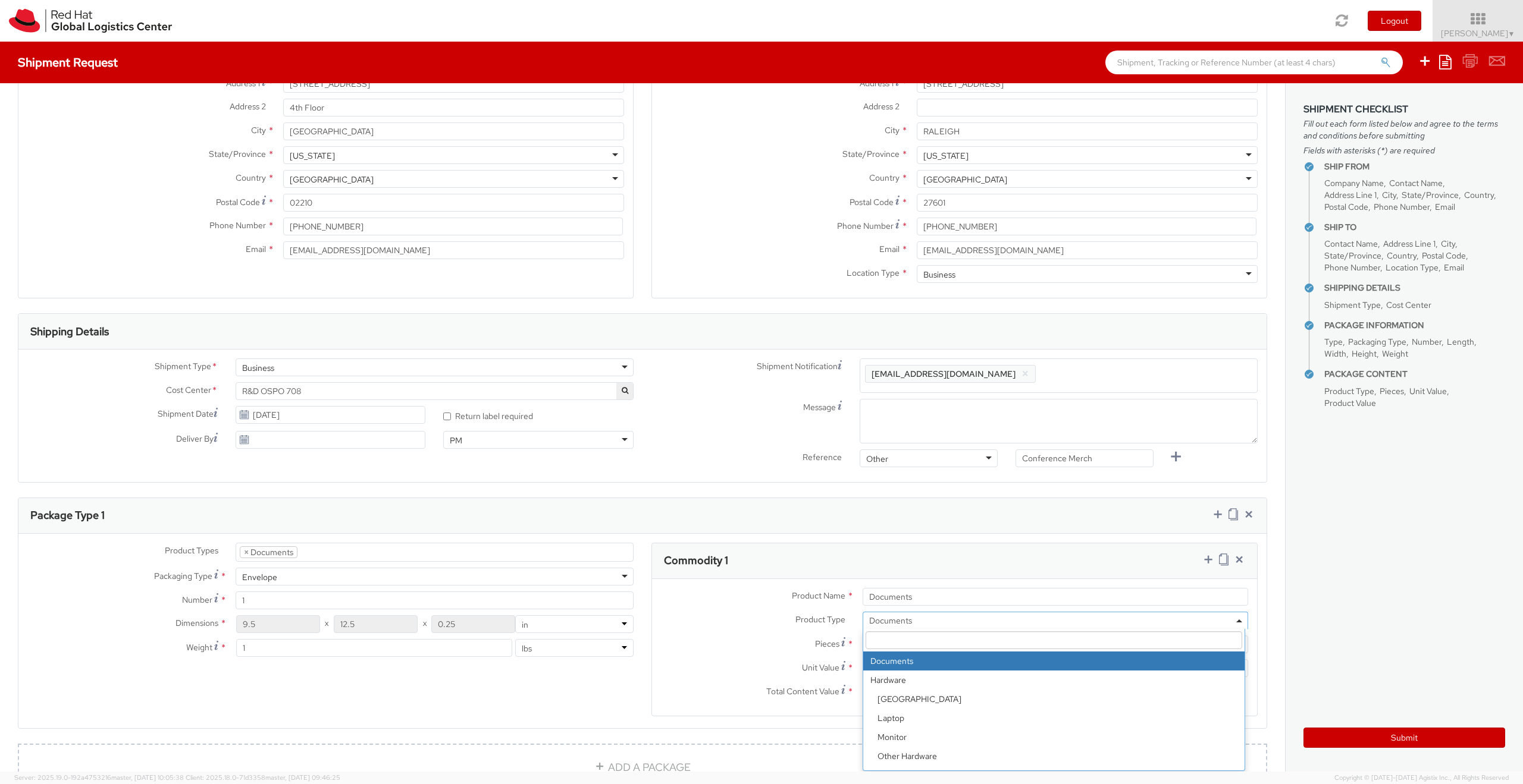
click at [1068, 625] on span "Documents" at bounding box center [1055, 621] width 372 height 11
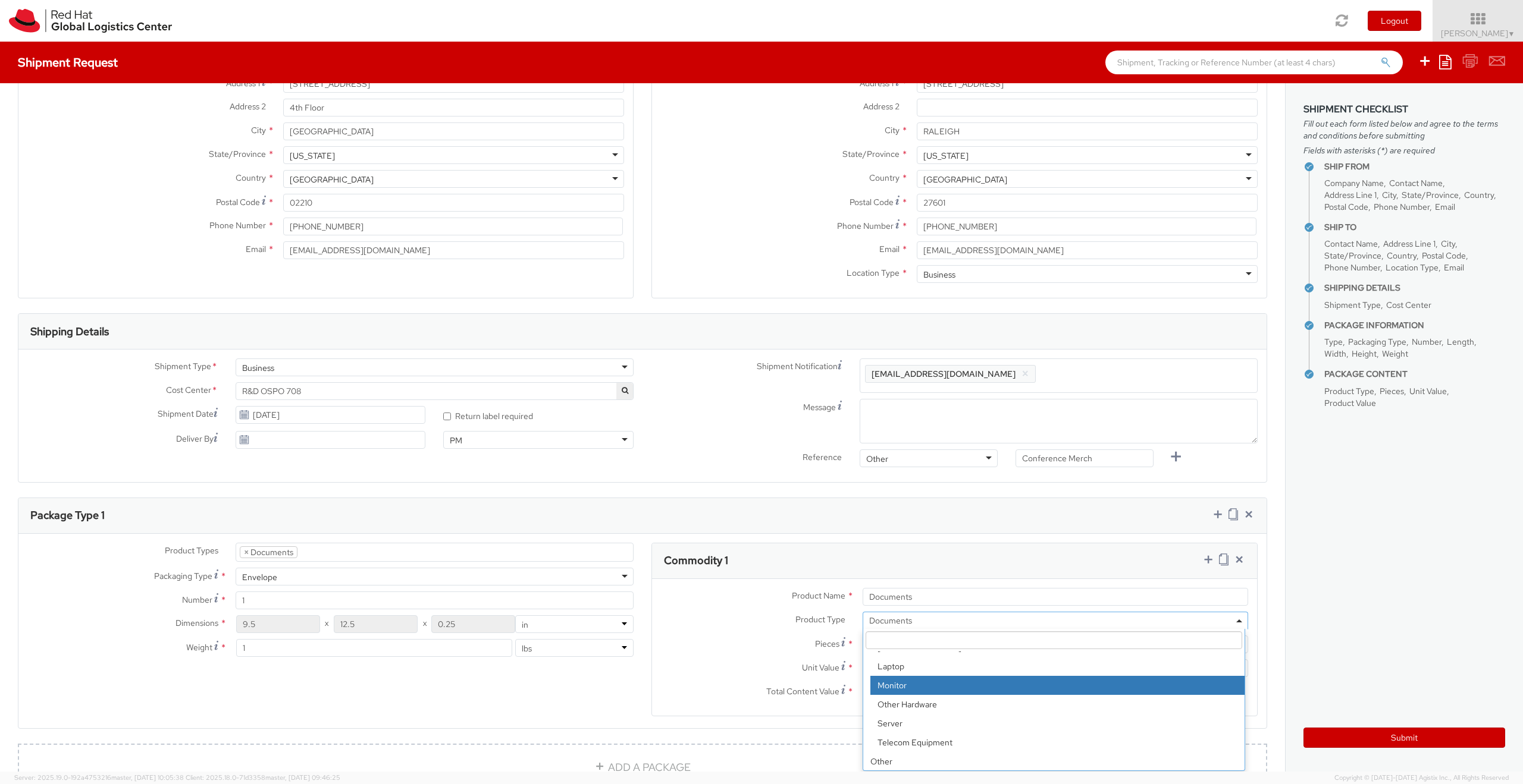
scroll to position [52, 0]
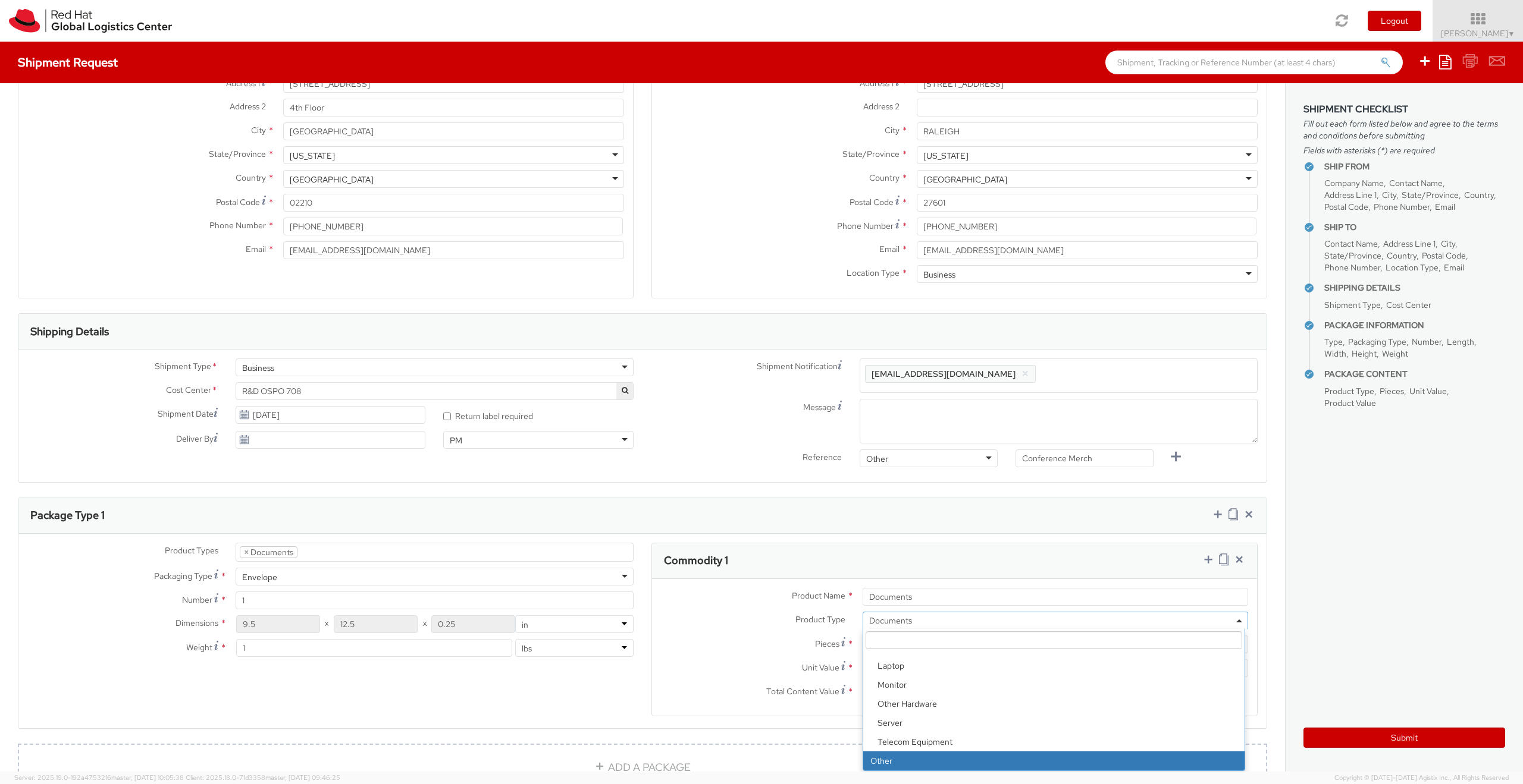
select select "OTHER"
type input "0.00"
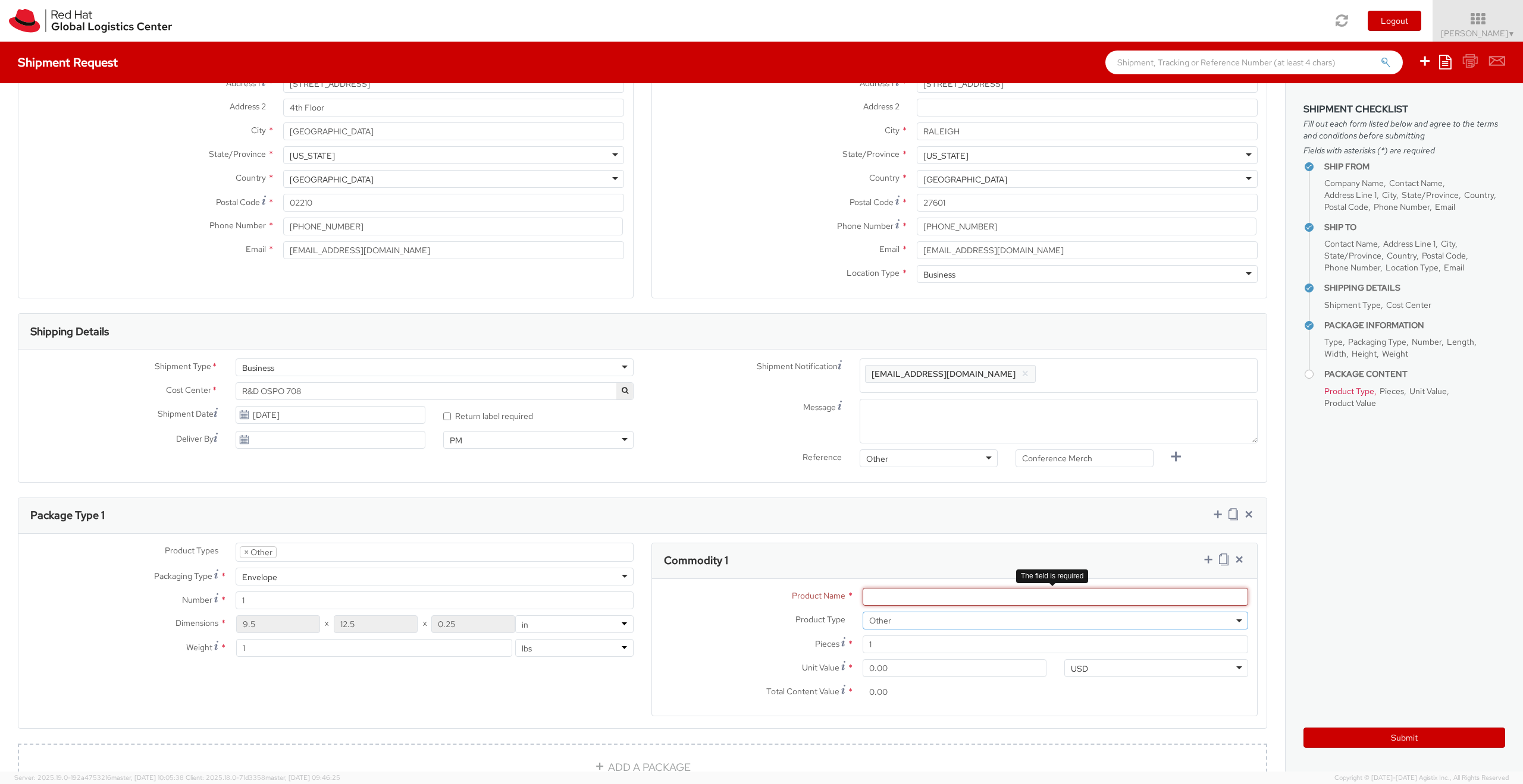
click at [908, 597] on input "Product Name *" at bounding box center [1055, 597] width 385 height 18
click at [1180, 597] on input "Product Name *" at bounding box center [1055, 597] width 385 height 18
click at [895, 620] on span "Other" at bounding box center [1055, 621] width 372 height 11
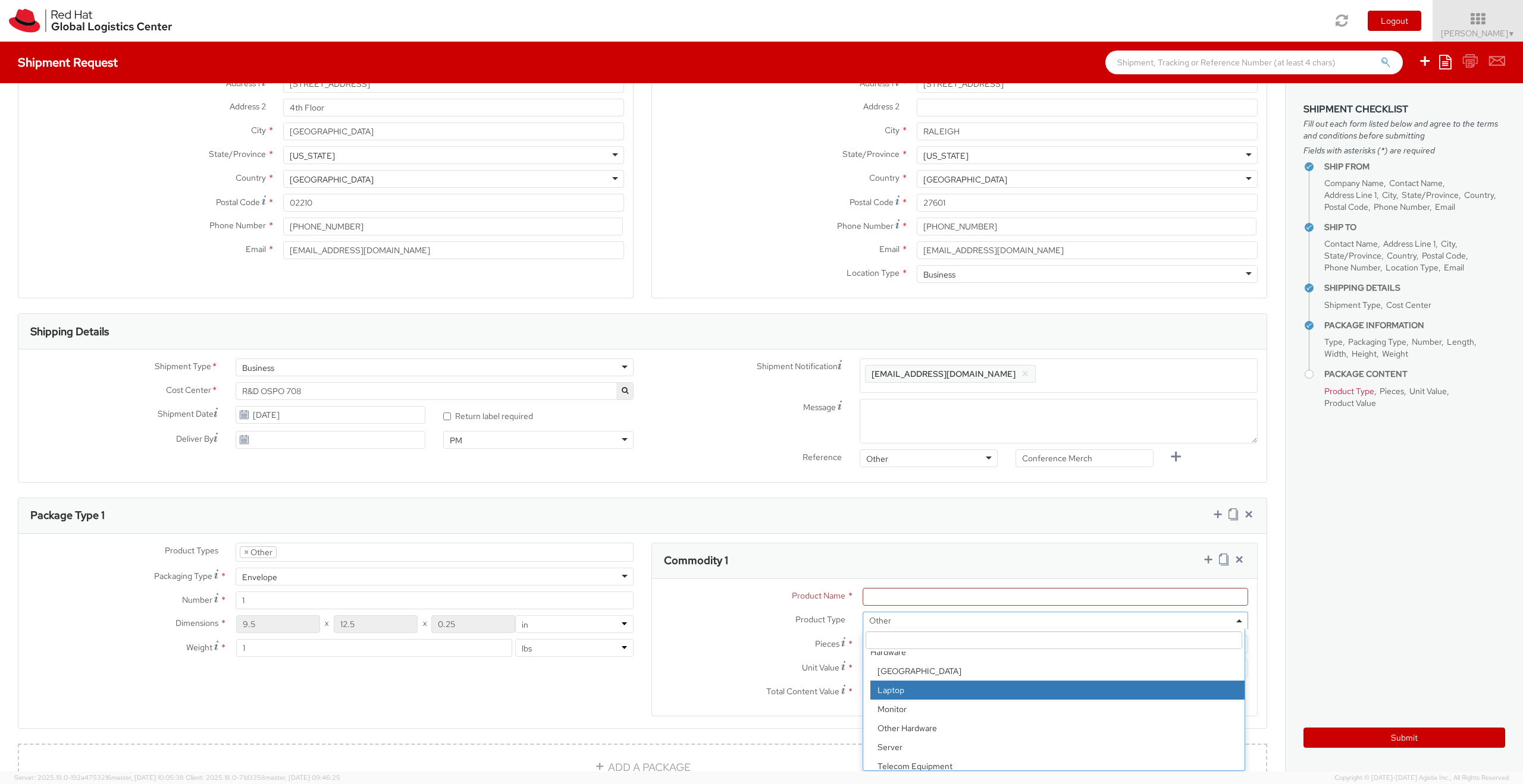
scroll to position [0, 0]
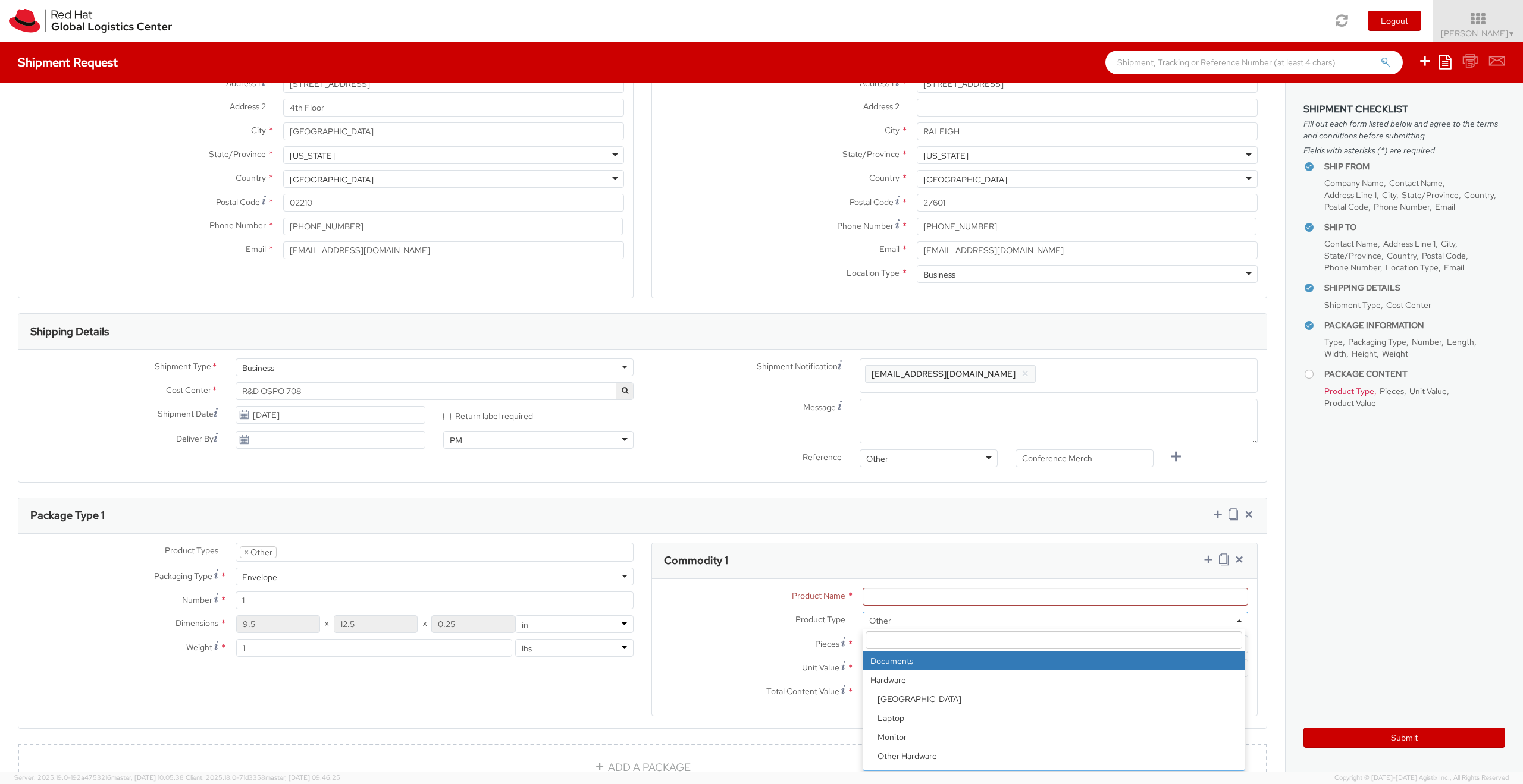
select select "DOCUMENT"
type input "Documents"
type input "1.00"
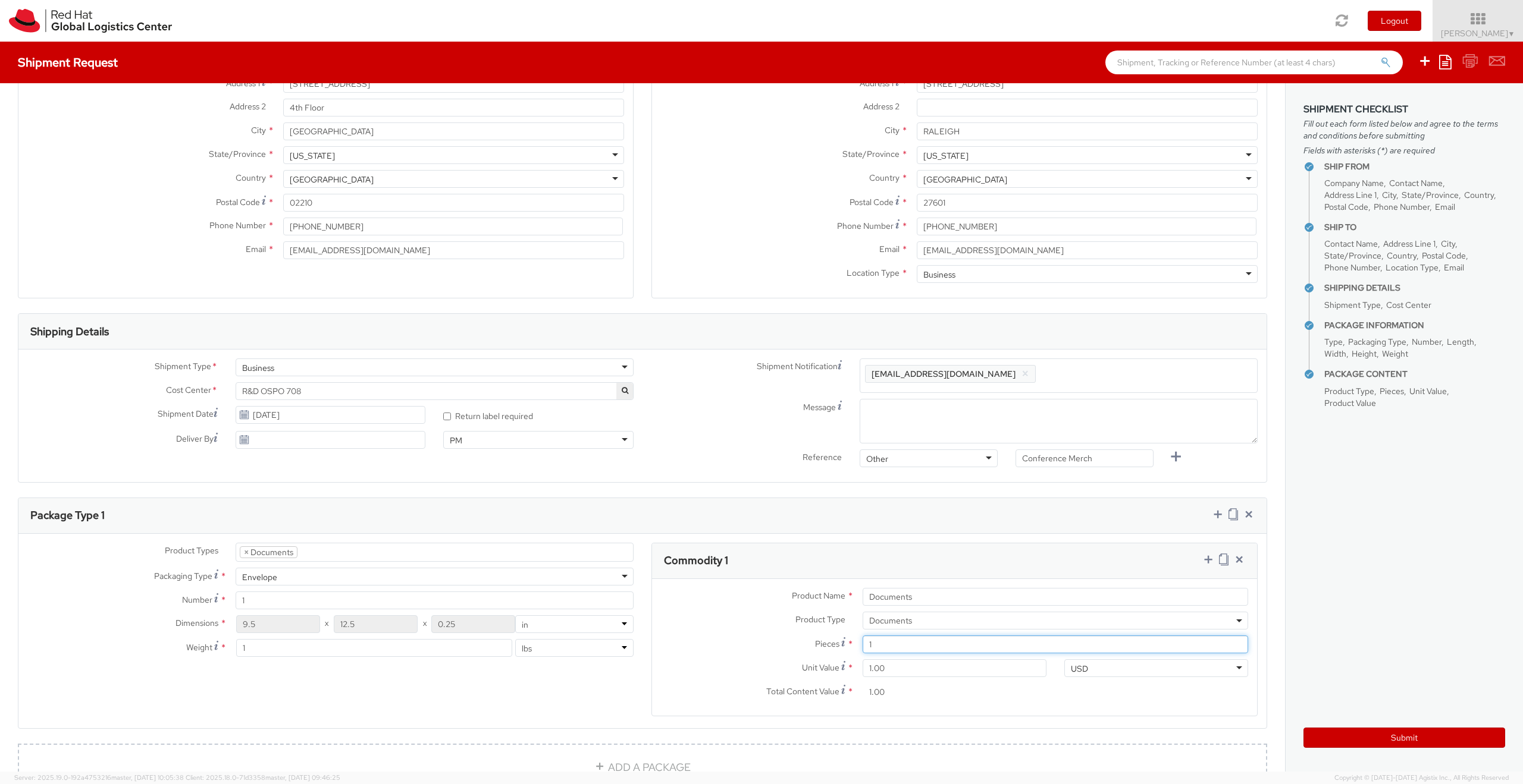
drag, startPoint x: 888, startPoint y: 644, endPoint x: 857, endPoint y: 644, distance: 31.0
click at [862, 644] on input "1" at bounding box center [1055, 644] width 385 height 18
type input "2"
type input "2.00"
type input "20"
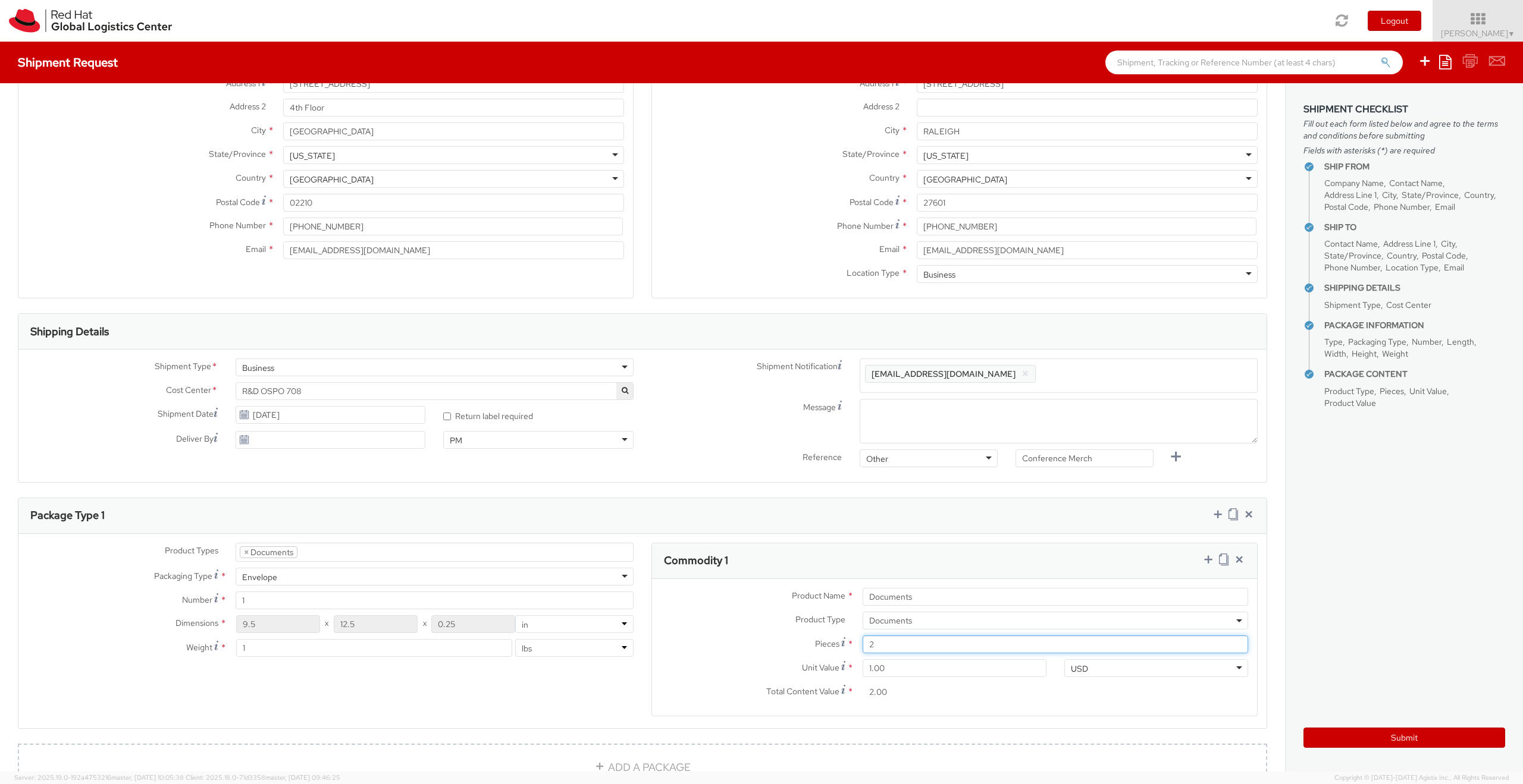
type input "20.00"
type input "20"
drag, startPoint x: 884, startPoint y: 660, endPoint x: 884, endPoint y: 670, distance: 10.0
click at [884, 661] on input "1.00" at bounding box center [954, 668] width 184 height 18
click at [886, 672] on input "1.00" at bounding box center [954, 668] width 184 height 18
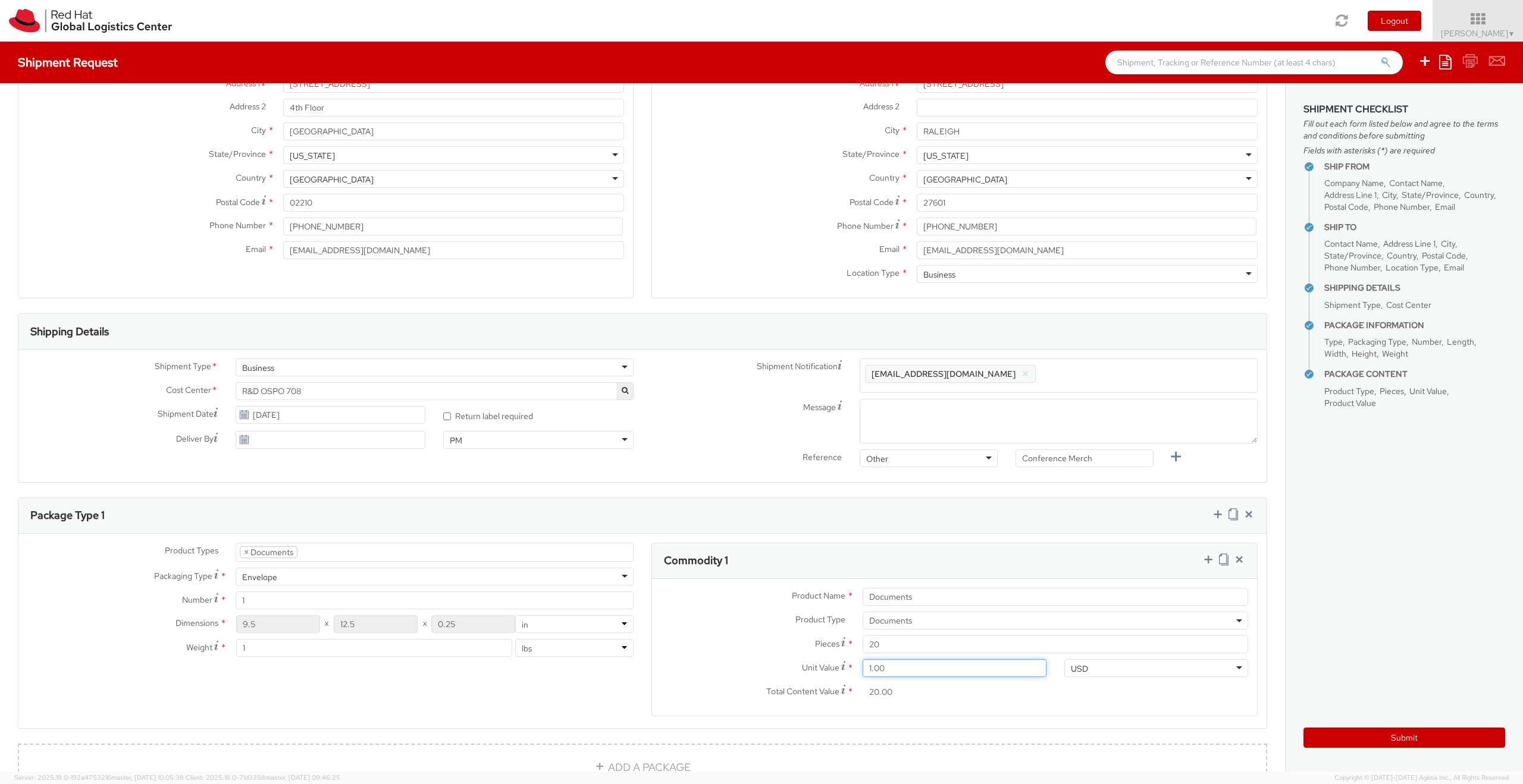
drag, startPoint x: 894, startPoint y: 670, endPoint x: 812, endPoint y: 670, distance: 82.0
click at [812, 670] on div "Unit Value * 1.00" at bounding box center [854, 668] width 403 height 18
click at [745, 614] on label "Product Type *" at bounding box center [753, 619] width 202 height 16
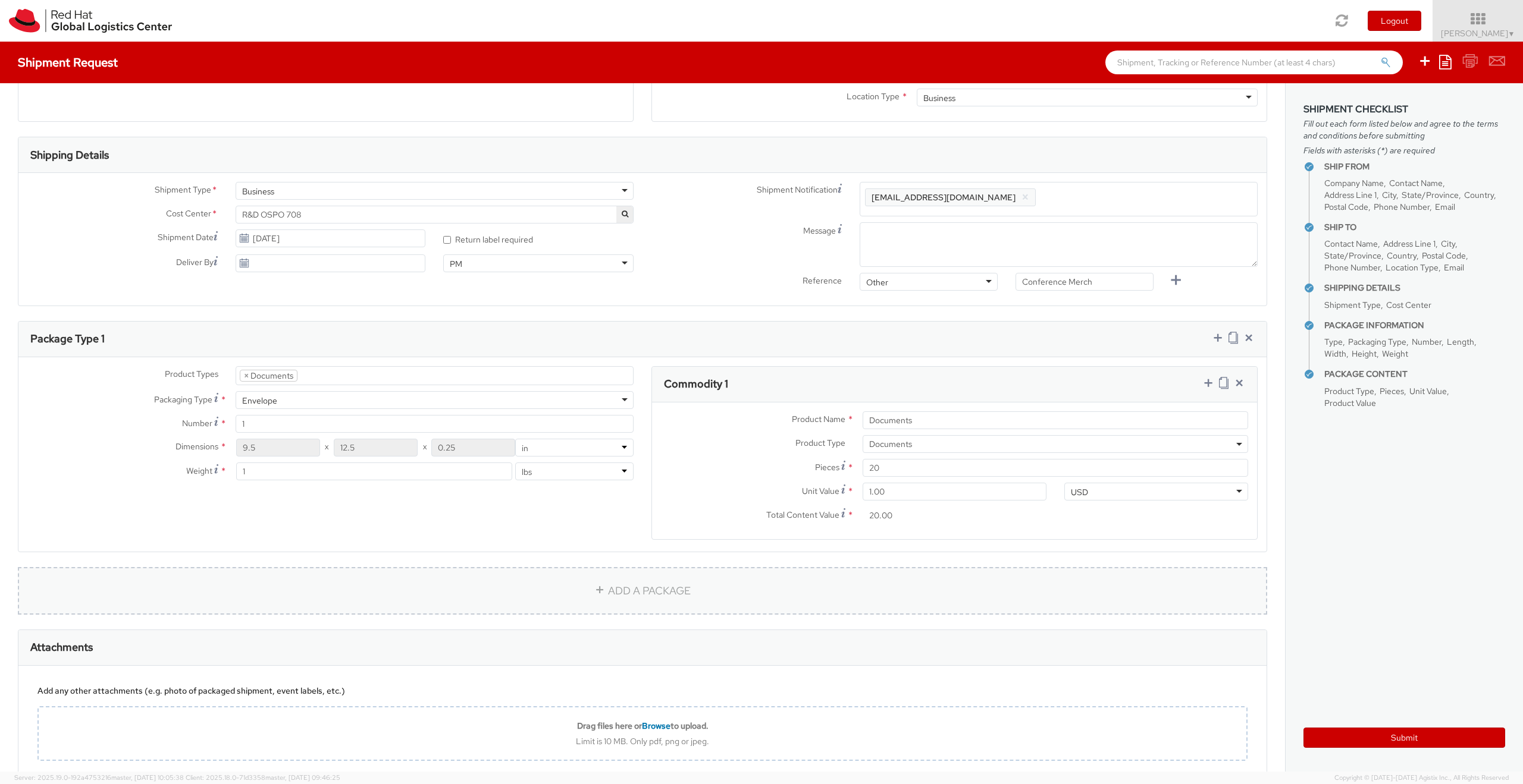
scroll to position [391, 0]
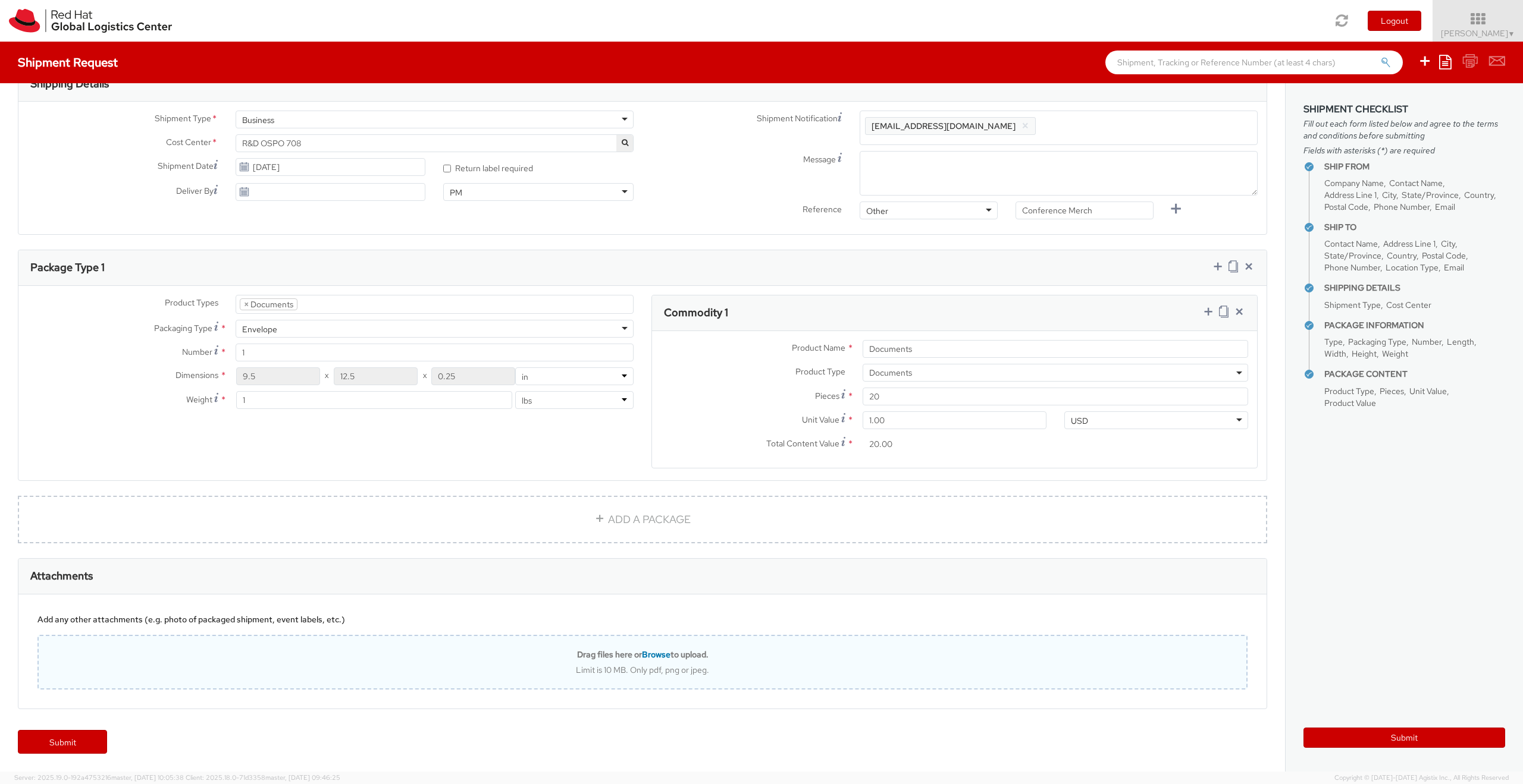
click at [658, 655] on span "Browse" at bounding box center [656, 655] width 29 height 11
type input "C:\fakepath\IMG_9787.jpg"
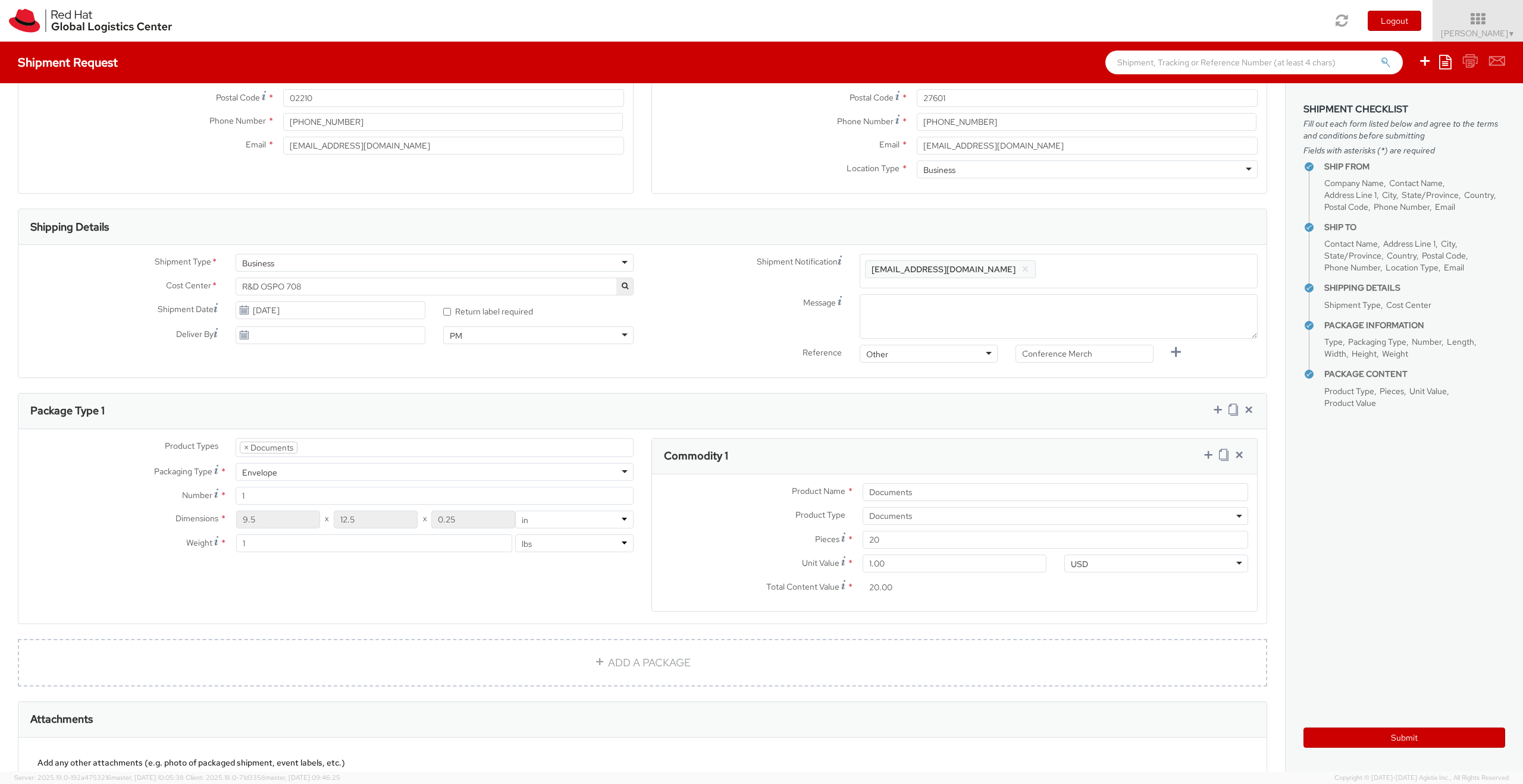
scroll to position [431, 0]
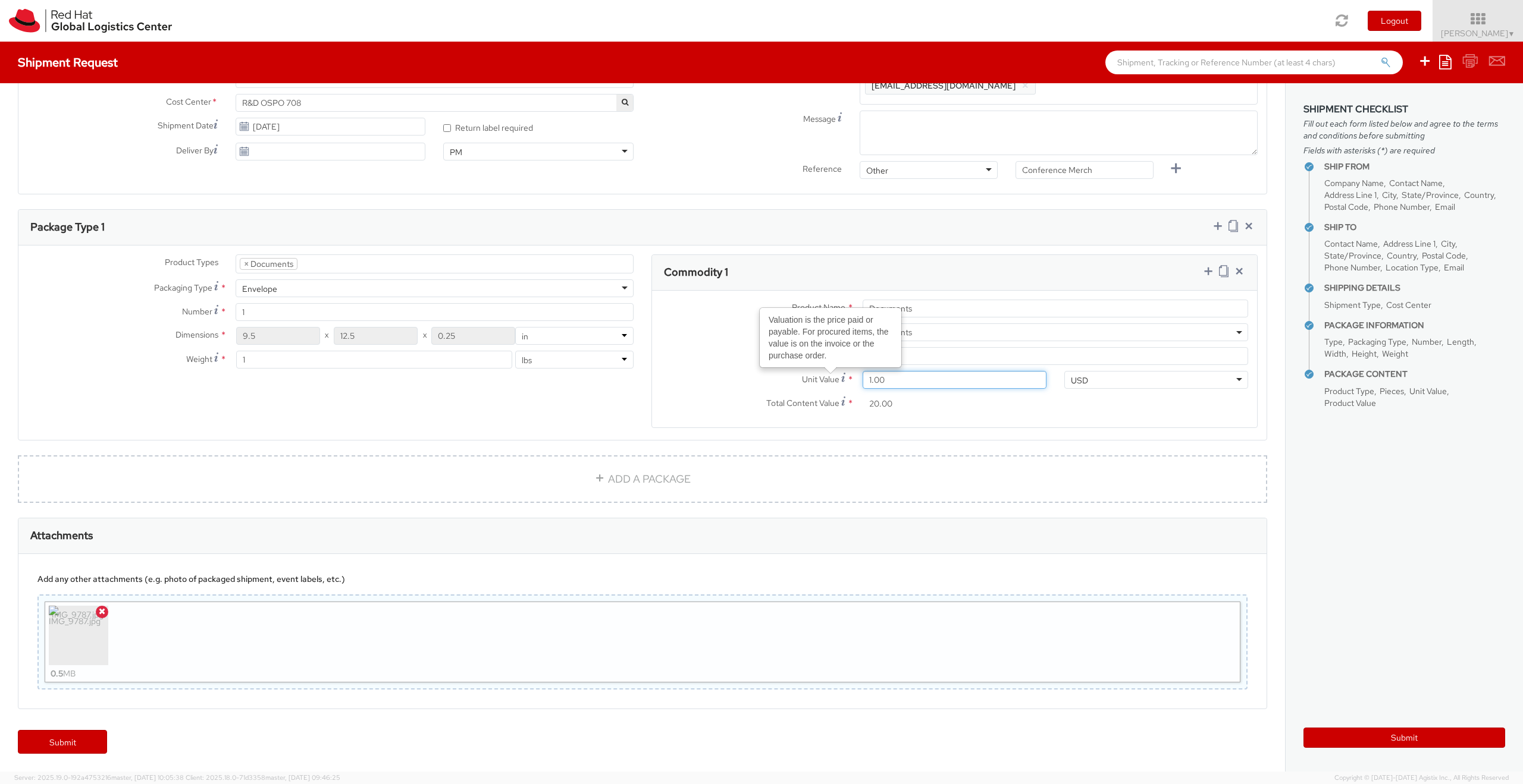
drag, startPoint x: 892, startPoint y: 376, endPoint x: 816, endPoint y: 372, distance: 76.1
click at [830, 377] on div "Unit Value Valuation is the price paid or payable. For procured items, the valu…" at bounding box center [854, 380] width 403 height 18
type input "0.00"
type input "6.00"
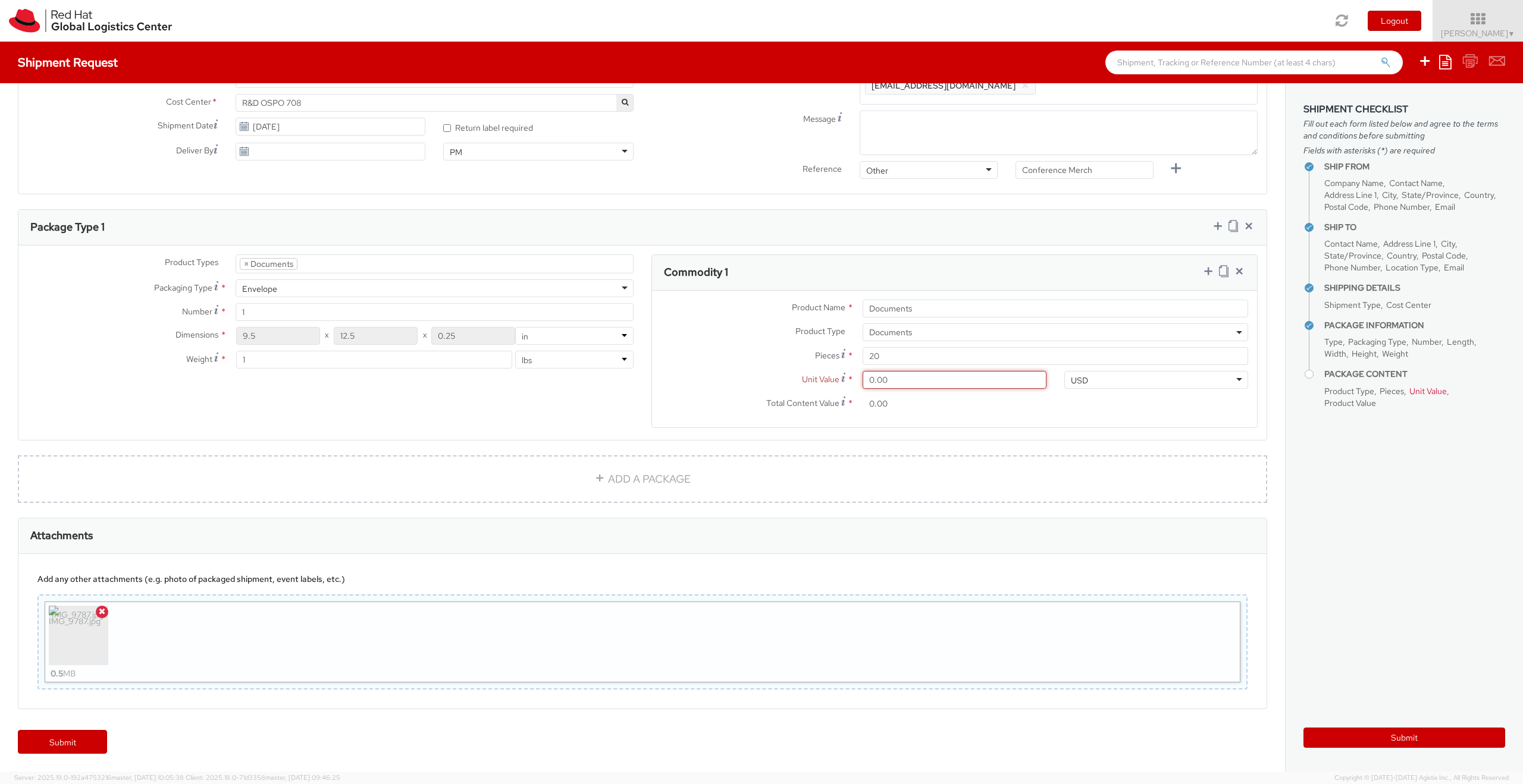
type input "120.00"
type input "60.00"
type input "1,200.00"
type input "6.00"
type input "120.00"
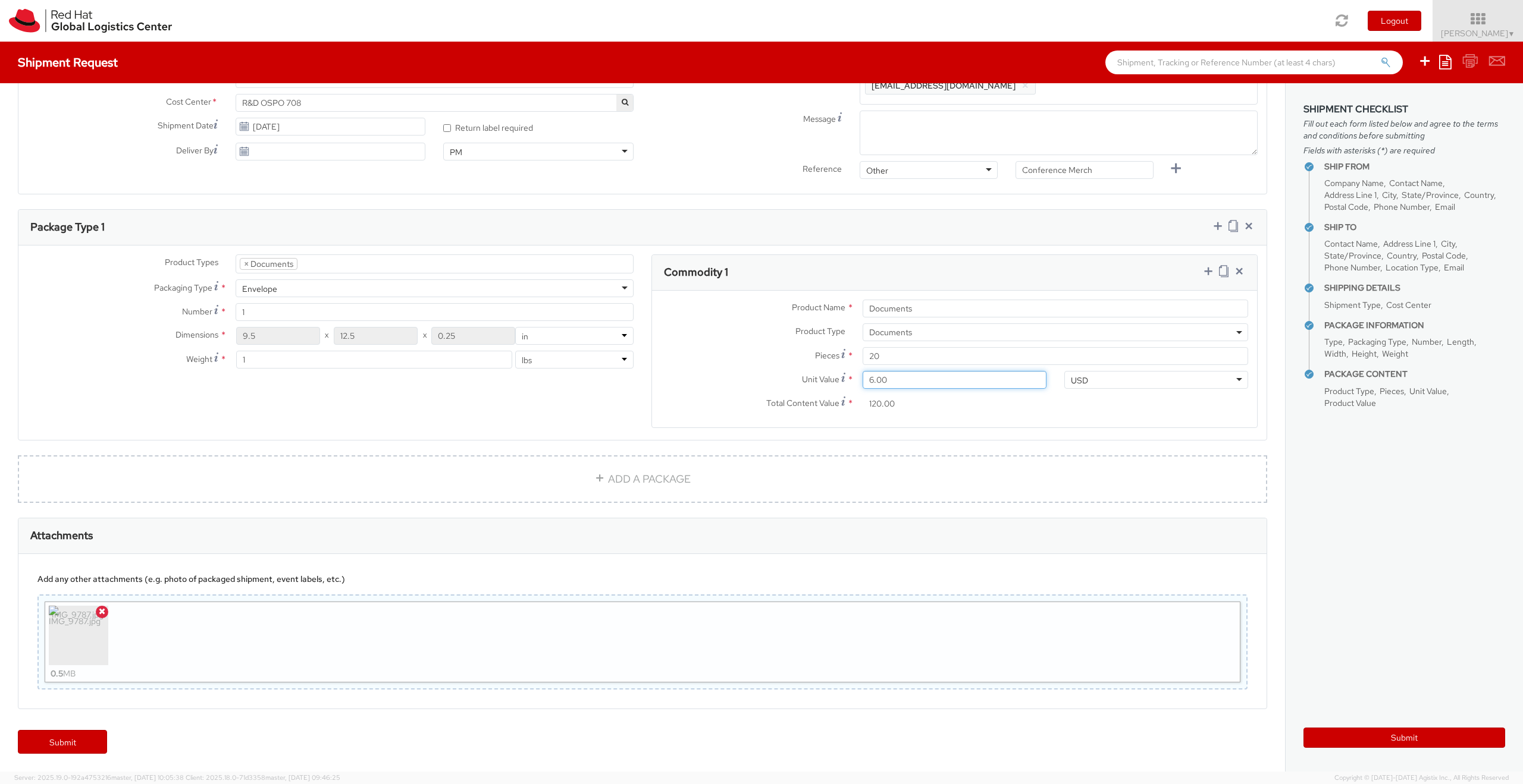
type input "0.00"
type input "0.60"
type input "12.00"
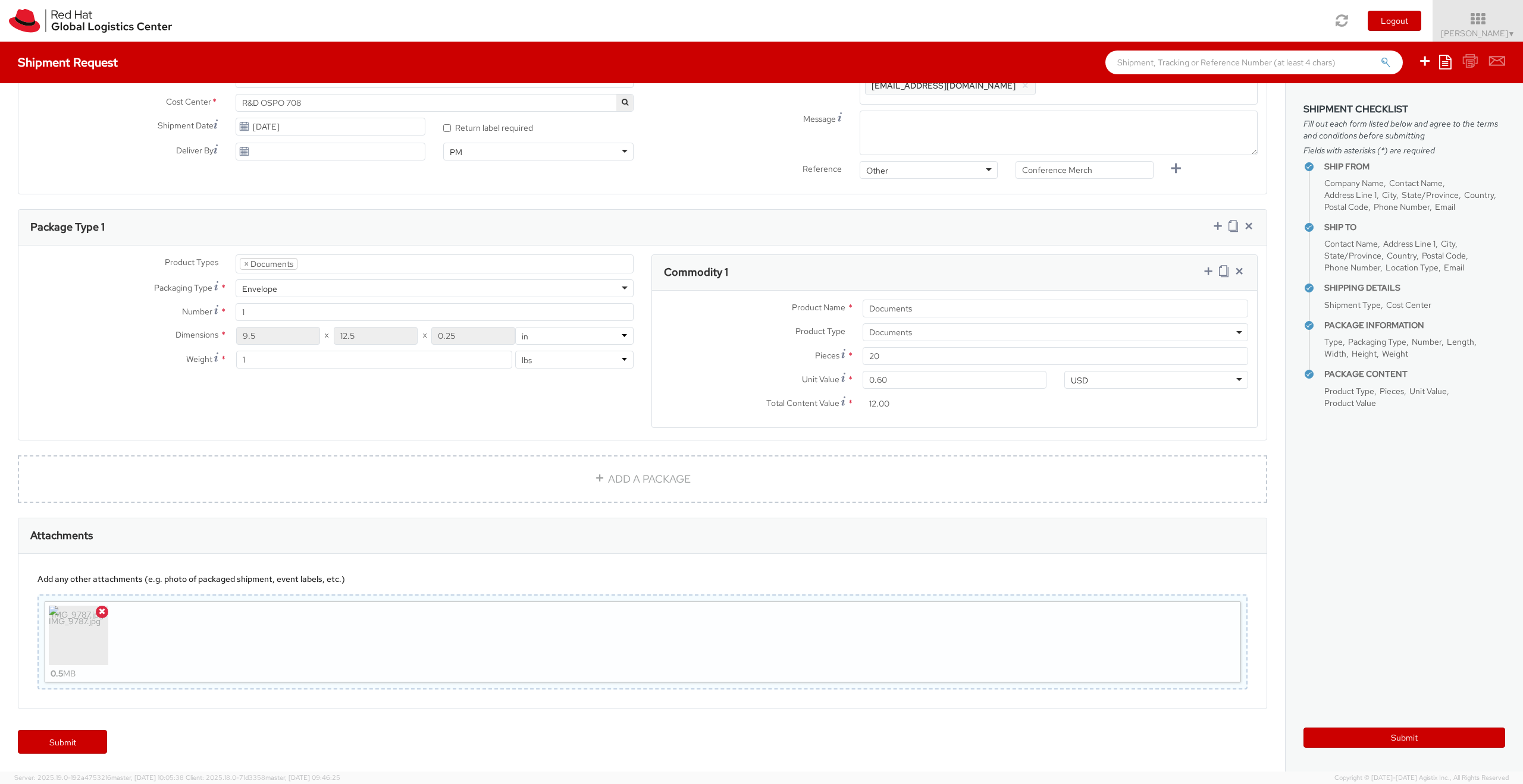
click at [919, 403] on input "12.00" at bounding box center [954, 404] width 184 height 18
click at [886, 382] on input "0.60" at bounding box center [954, 380] width 184 height 18
click at [934, 410] on input "12.00" at bounding box center [954, 404] width 184 height 18
click at [462, 421] on div "Product Types * Documents Docking Station Laptop Monitor Other Hardware Server …" at bounding box center [642, 349] width 1248 height 189
click at [1381, 733] on button "Submit" at bounding box center [1404, 738] width 202 height 21
